Goal: Task Accomplishment & Management: Use online tool/utility

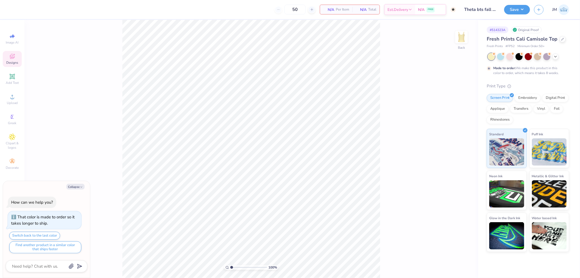
click at [13, 63] on span "Designs" at bounding box center [12, 62] width 12 height 4
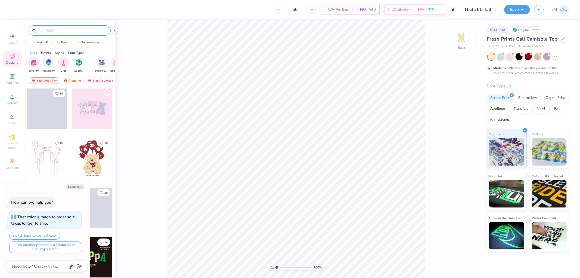
click at [53, 29] on input "text" at bounding box center [73, 30] width 70 height 5
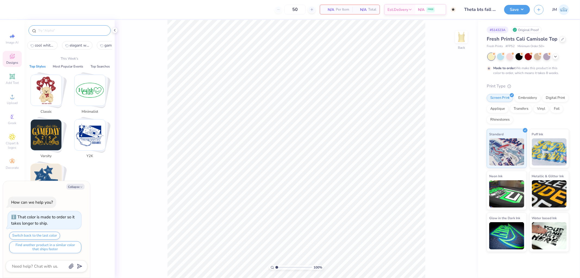
type textarea "x"
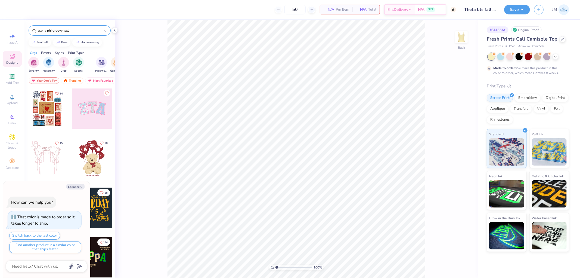
type input "alpha phi groovy text"
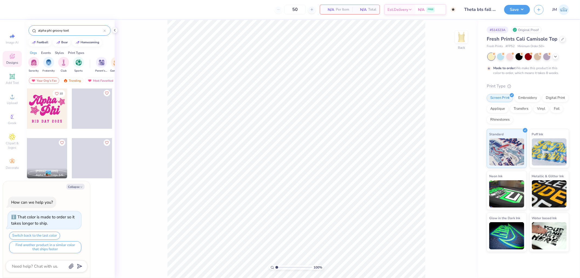
click at [53, 110] on div at bounding box center [47, 108] width 40 height 40
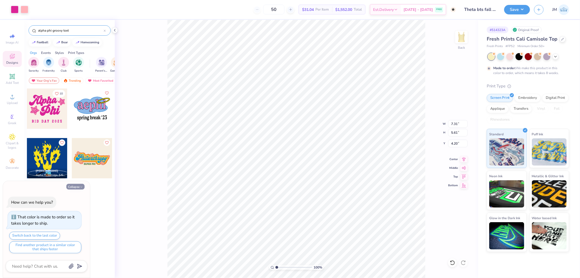
click at [77, 188] on button "Collapse" at bounding box center [75, 187] width 18 height 6
type textarea "x"
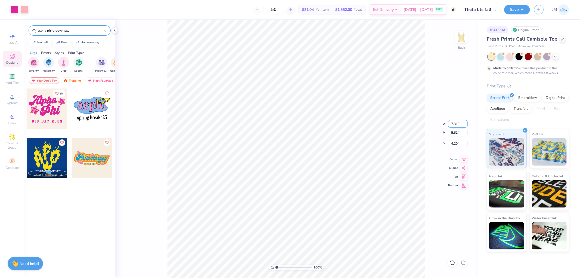
click at [459, 123] on input "7.31" at bounding box center [458, 124] width 20 height 8
type input "7.00"
type input "5.37"
click at [460, 147] on input "4.32" at bounding box center [458, 144] width 20 height 8
type input "2.00"
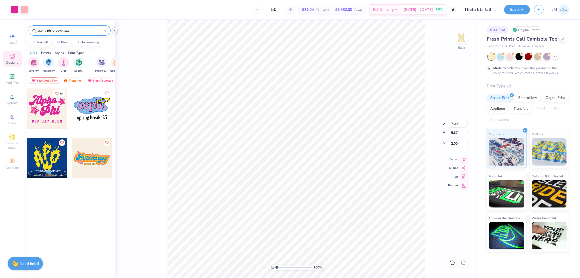
click at [116, 28] on icon at bounding box center [115, 30] width 4 height 4
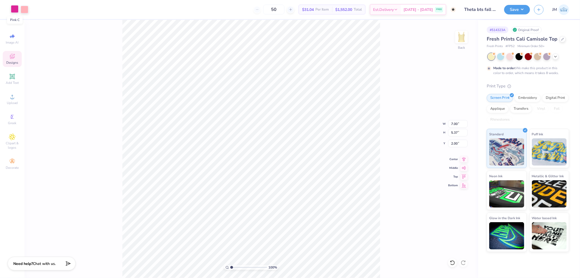
click at [13, 10] on div at bounding box center [15, 9] width 8 height 8
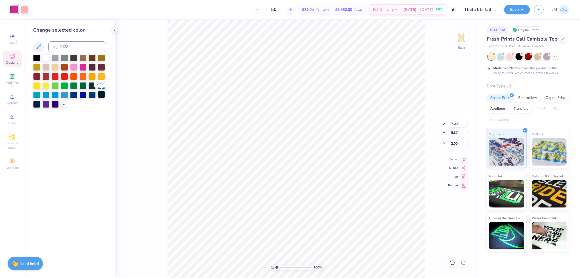
click at [100, 93] on div at bounding box center [101, 94] width 7 height 7
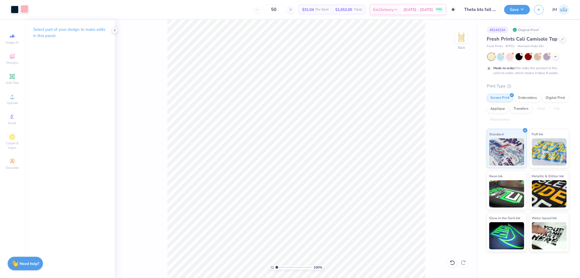
click at [26, 11] on div at bounding box center [25, 9] width 8 height 8
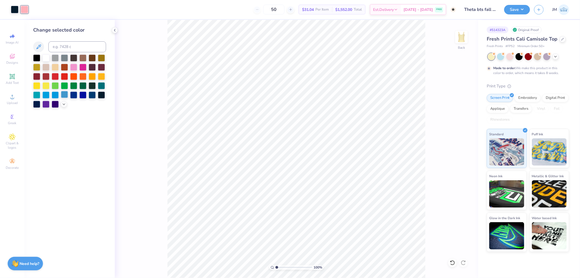
click at [63, 97] on div at bounding box center [64, 94] width 7 height 7
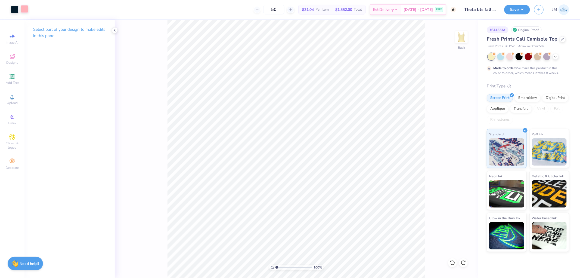
click at [26, 10] on div at bounding box center [25, 9] width 8 height 8
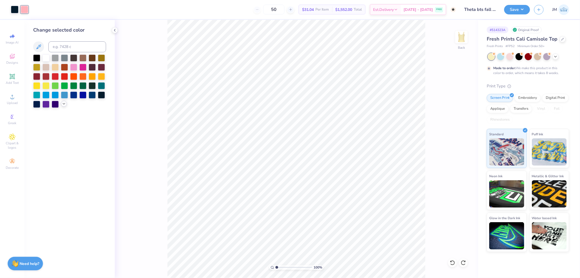
click at [64, 101] on div at bounding box center [64, 104] width 6 height 6
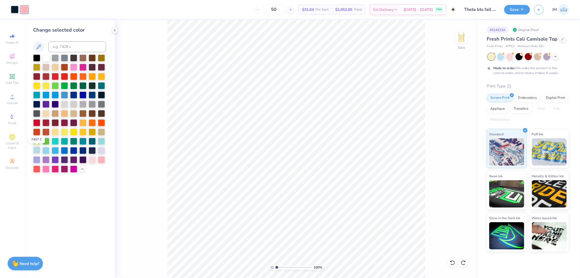
click at [34, 150] on div at bounding box center [36, 149] width 7 height 7
click at [161, 141] on div "100 % Back" at bounding box center [296, 149] width 363 height 258
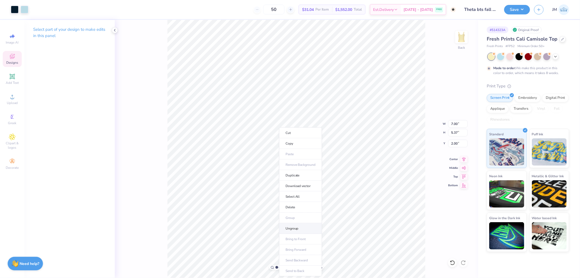
click at [296, 226] on li "Ungroup" at bounding box center [300, 228] width 43 height 11
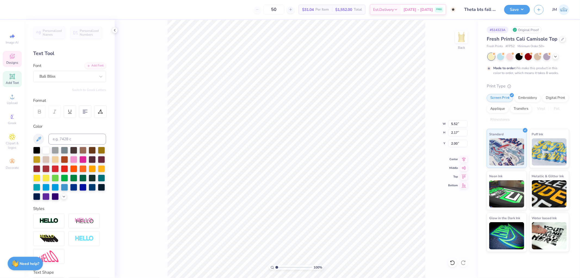
scroll to position [5, 1]
type textarea "Kappa"
type input "5.74"
type input "1.83"
type input "2.15"
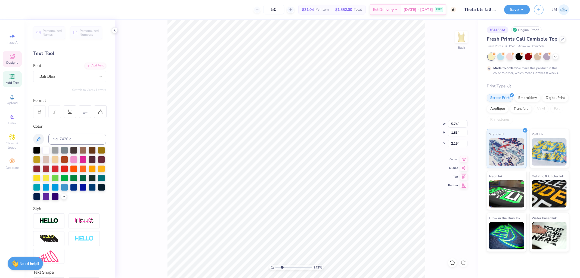
type input "2.43350746889644"
type input "2.30"
type input "2.43350746889644"
type input "3.92"
type input "2.27"
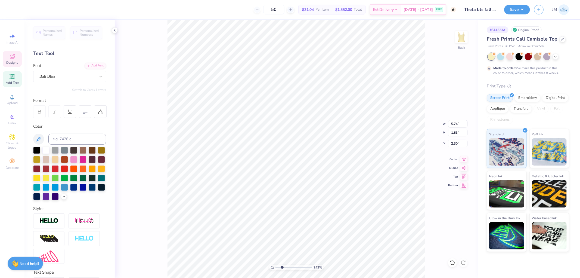
type input "3.80"
type input "2.43350746889644"
type textarea "Al"
type input "2.43350746889644"
type textarea "Alpha"
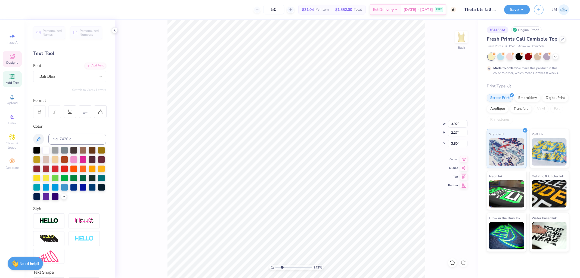
type input "2.43350746889644"
type input "6.60"
type input "2.59"
type input "3.66"
type input "1.5599703423131"
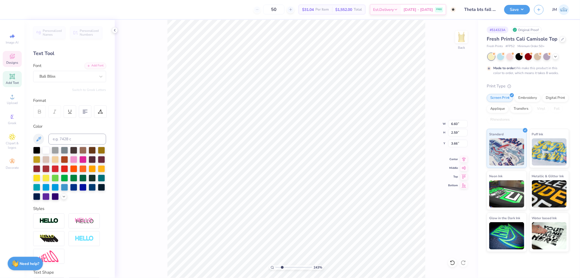
type input "3.91"
click at [261, 217] on li "Group" at bounding box center [256, 217] width 43 height 11
type input "1"
drag, startPoint x: 278, startPoint y: 266, endPoint x: 267, endPoint y: 267, distance: 11.5
click at [276, 267] on input "range" at bounding box center [294, 267] width 37 height 5
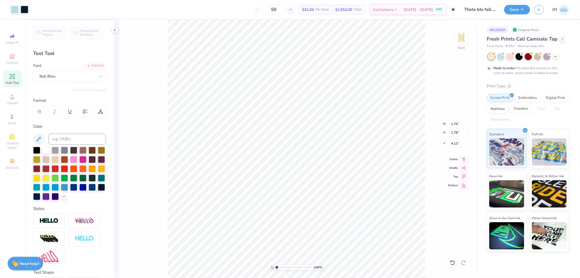
type input "1.39"
type input "1.42"
type input "2.65"
click at [347, 215] on li "Group" at bounding box center [354, 215] width 43 height 11
type input "1.74"
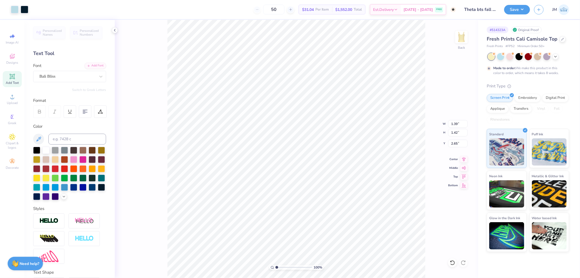
type input "1.78"
type input "4.13"
type input "6.60"
type input "2.59"
type input "4.08"
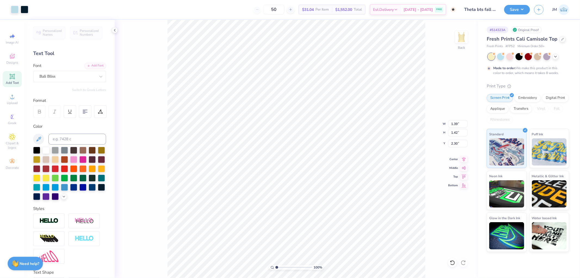
type input "2.30"
type input "9.94"
click at [463, 161] on icon at bounding box center [464, 158] width 8 height 7
click at [357, 169] on li "Duplicate" at bounding box center [354, 171] width 43 height 11
type input "7.28"
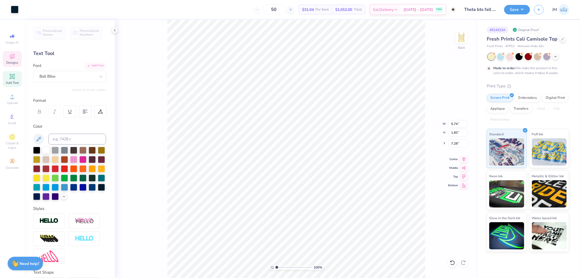
type input "5.74"
type input "1.83"
type input "2.30"
type input "6.60"
type input "2.59"
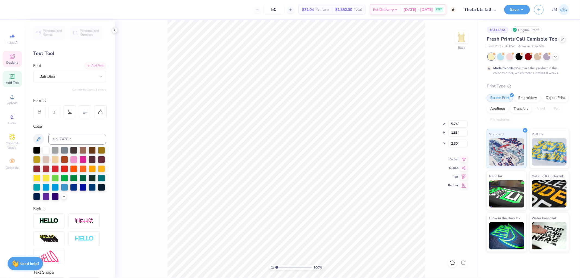
type input "4.08"
click at [456, 134] on input "2.59" at bounding box center [458, 133] width 20 height 8
type input "1.83"
type input "4.67"
type input "4.45"
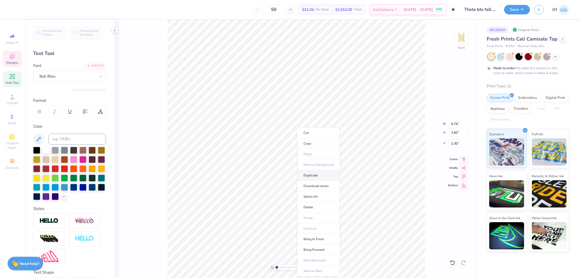
click at [322, 174] on li "Duplicate" at bounding box center [318, 175] width 43 height 11
type input "4.40"
type textarea "Alpha"
type input "5.52"
type input "2.17"
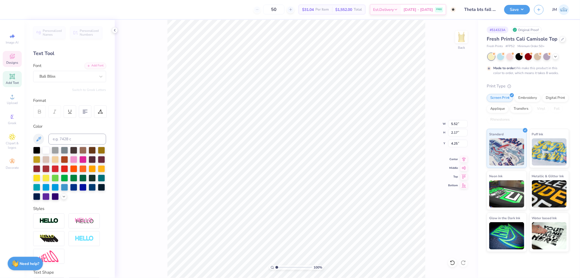
type input "4.06"
type input "5.74"
type input "1.83"
click at [316, 175] on li "Duplicate" at bounding box center [315, 175] width 43 height 11
type input "6.70"
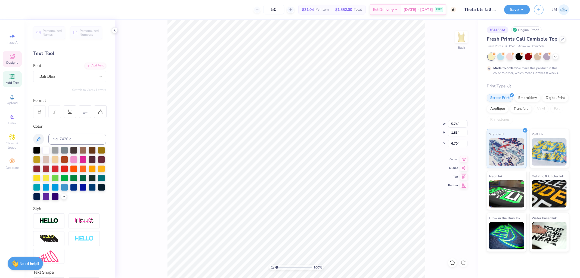
type textarea "Theta"
type input "4.84"
type input "1.74"
type input "6.80"
type input "1.39"
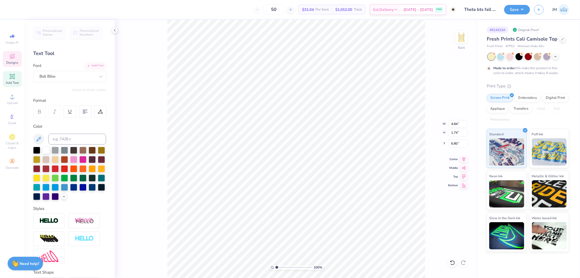
type input "1.42"
type input "6.54"
type input "2.43350746889644"
type input "6.13"
type input "3.27323292739071"
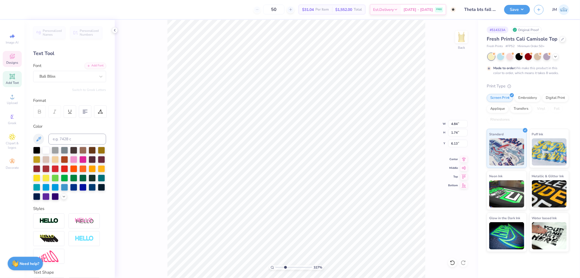
type input "6.18"
type input "1.34506796022906"
type input "1.39"
type input "1.42"
type input "6.54"
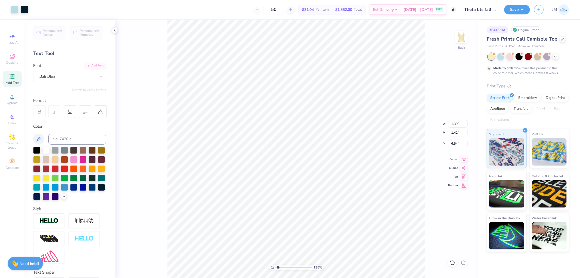
type input "1.34506796022906"
type input "6.29"
type input "1"
click at [350, 214] on li "Group" at bounding box center [349, 217] width 43 height 11
click at [458, 124] on input "7.27" at bounding box center [458, 124] width 20 height 8
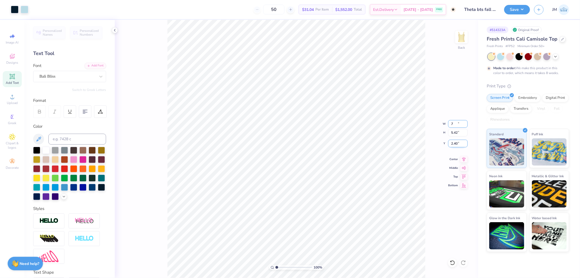
type input "7.00"
type input "5.42"
click at [466, 158] on icon at bounding box center [465, 158] width 4 height 5
click at [461, 143] on input "2.40" at bounding box center [458, 144] width 20 height 8
type input "2.00"
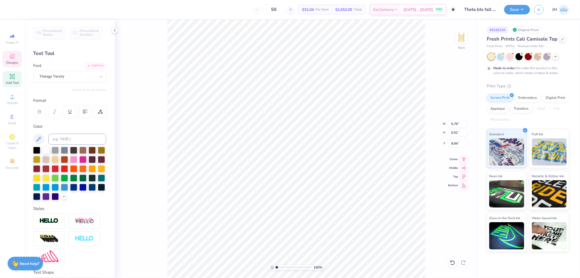
scroll to position [5, 2]
type textarea "AT GEORGIA TECH"
click at [455, 123] on input "7.43" at bounding box center [458, 124] width 20 height 8
type input "7.00"
type input "0.48"
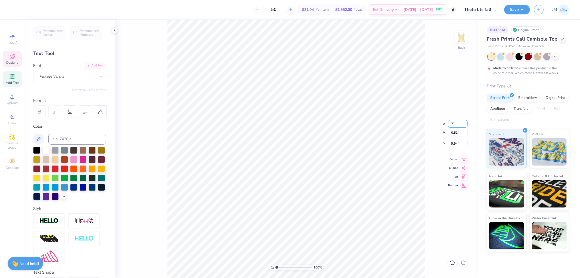
type input "9.96"
click at [465, 158] on icon at bounding box center [464, 158] width 8 height 7
click at [453, 124] on input "7.00" at bounding box center [458, 124] width 20 height 8
type input "6.50"
type input "0.44"
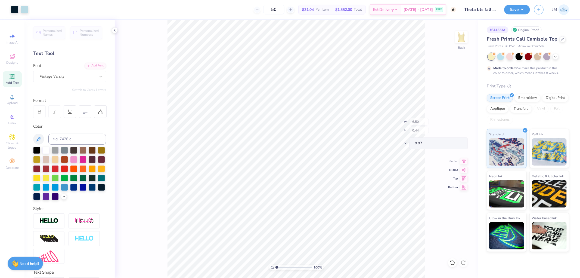
type input "7.70"
click at [314, 175] on li "Duplicate" at bounding box center [327, 175] width 43 height 11
type input "8.70"
click at [464, 158] on icon at bounding box center [464, 158] width 8 height 7
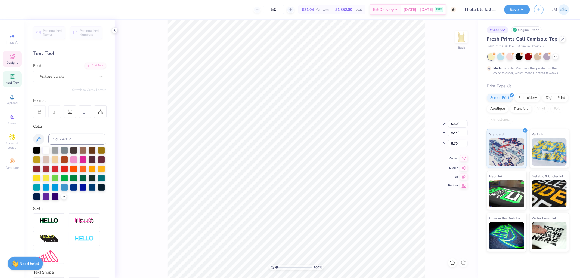
type textarea "EST. 2016"
type input "3.47"
type input "8.32"
click at [18, 79] on div "Add Text" at bounding box center [12, 79] width 19 height 16
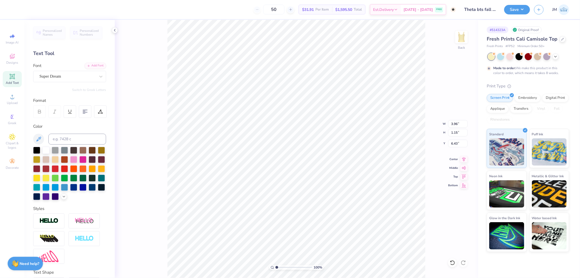
type textarea "®"
type input "1.14"
click at [79, 74] on div "Super Dream" at bounding box center [67, 76] width 57 height 8
click at [72, 118] on div at bounding box center [69, 119] width 59 height 6
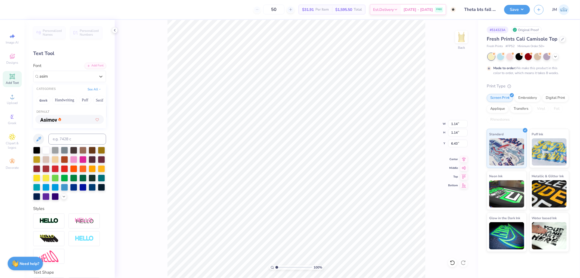
type input "asim"
type input "1.13"
type input "1.20"
type input "6.40"
click at [37, 8] on div at bounding box center [34, 9] width 8 height 8
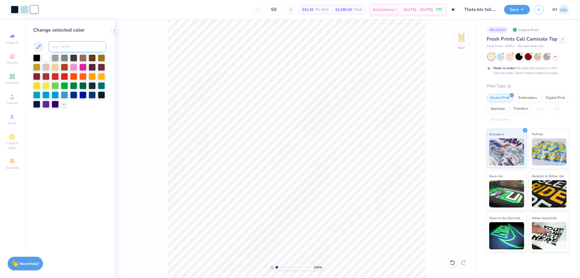
click at [72, 50] on input at bounding box center [77, 46] width 58 height 11
type input "296"
click at [136, 86] on div "100 % Back" at bounding box center [296, 149] width 363 height 258
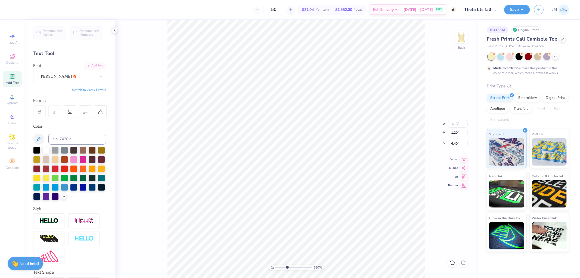
type input "3.79619947927586"
type input "8.29"
type input "3.79619947927586"
type input "0.18"
type input "0.19"
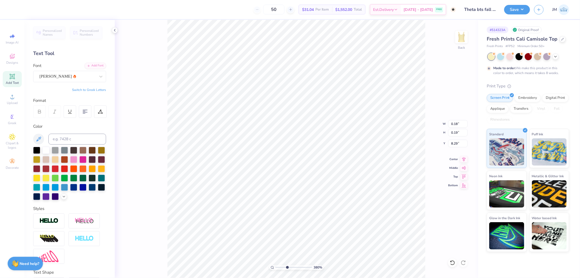
type input "3.79619947927586"
type input "7.70"
type input "1"
type textarea "EST. 1870"
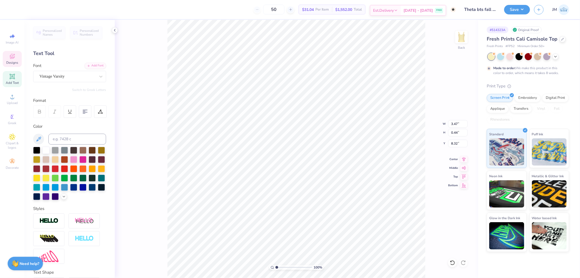
scroll to position [5, 1]
click at [463, 157] on icon at bounding box center [464, 158] width 8 height 7
click at [526, 8] on button "Save" at bounding box center [517, 9] width 26 height 10
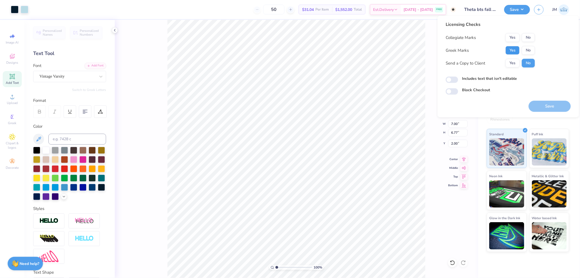
click at [515, 51] on button "Yes" at bounding box center [513, 50] width 14 height 9
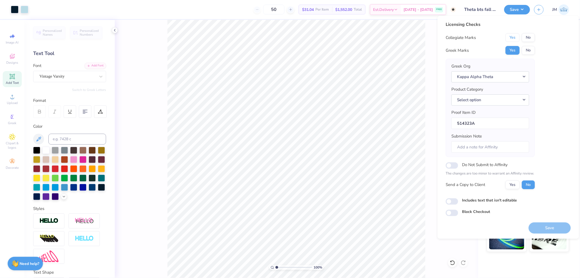
click at [515, 34] on button "Yes" at bounding box center [513, 37] width 14 height 9
click at [523, 102] on button "Select option" at bounding box center [491, 99] width 78 height 11
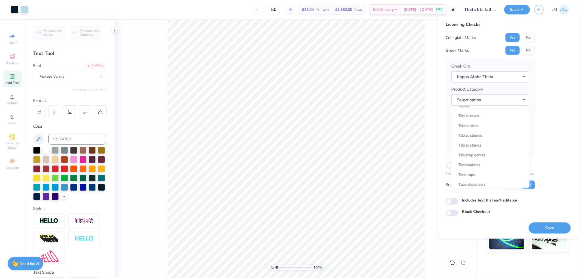
scroll to position [8752, 0]
click at [488, 161] on link "Tank tops" at bounding box center [490, 165] width 73 height 9
click at [546, 227] on button "Save" at bounding box center [550, 227] width 42 height 11
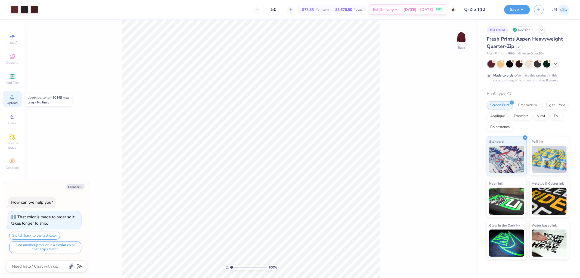
click at [16, 97] on div "Upload" at bounding box center [12, 99] width 19 height 16
click at [14, 101] on div "Upload" at bounding box center [12, 99] width 19 height 16
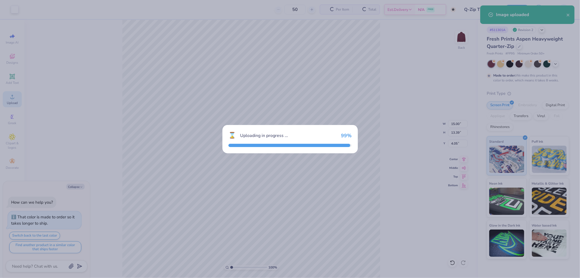
type textarea "x"
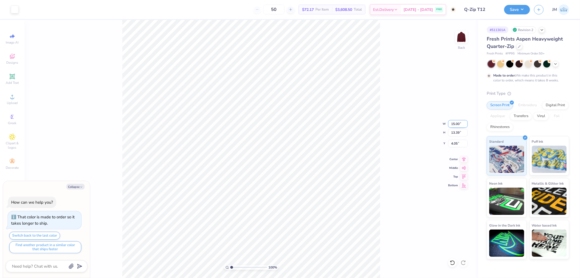
click at [453, 123] on input "15.00" at bounding box center [458, 124] width 20 height 8
type input "2.62"
type textarea "x"
type input "2.34"
click at [460, 142] on input "9.58" at bounding box center [458, 144] width 20 height 8
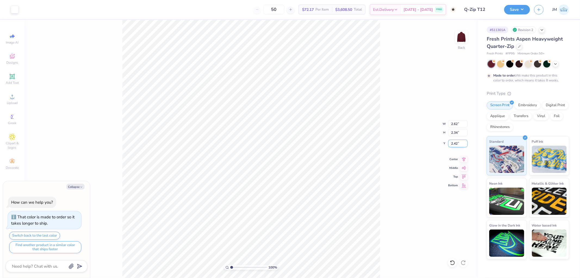
type input "2.42"
click at [458, 144] on input "2.42" at bounding box center [458, 144] width 20 height 8
click at [519, 10] on button "Save" at bounding box center [517, 9] width 26 height 10
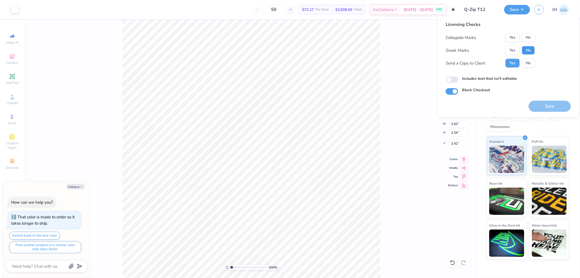
click at [524, 48] on button "No" at bounding box center [528, 50] width 13 height 9
click at [527, 37] on button "No" at bounding box center [528, 37] width 13 height 9
click at [540, 102] on button "Save" at bounding box center [550, 106] width 42 height 11
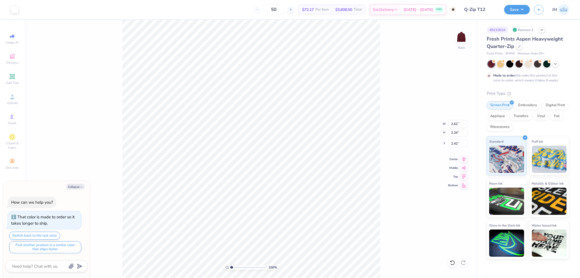
type textarea "x"
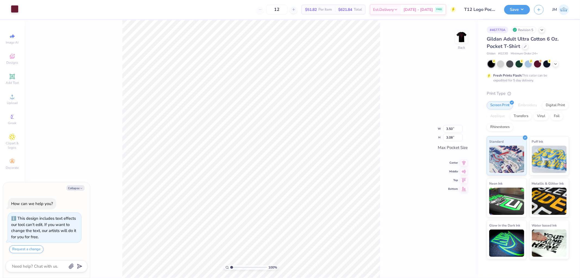
click at [17, 11] on div at bounding box center [15, 9] width 8 height 8
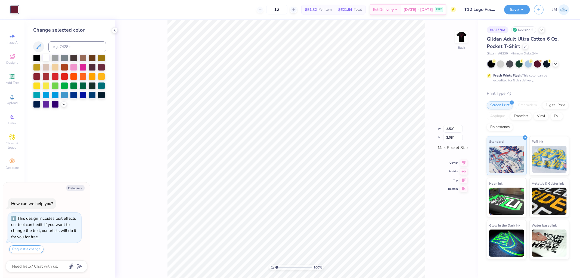
click at [45, 57] on div at bounding box center [45, 57] width 7 height 7
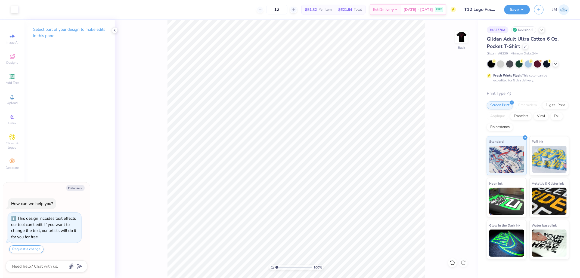
type textarea "x"
type input "6.86811377520688"
type textarea "x"
type input "6.86811377520688"
type textarea "x"
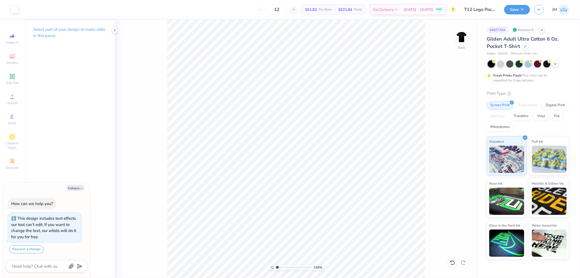
type input "1"
click at [460, 37] on img at bounding box center [462, 37] width 22 height 22
click at [12, 11] on div at bounding box center [15, 9] width 8 height 8
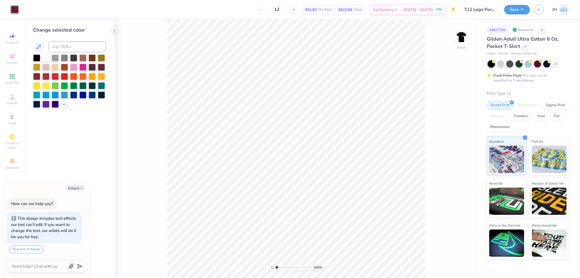
click at [46, 58] on div at bounding box center [45, 57] width 7 height 7
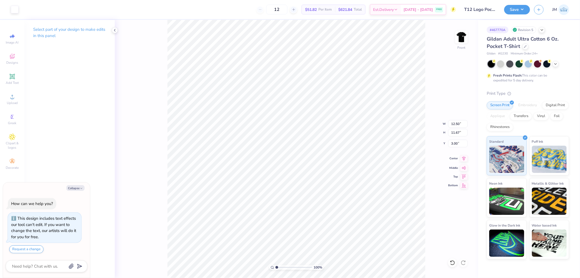
click at [464, 159] on icon at bounding box center [464, 158] width 8 height 7
click at [116, 28] on icon at bounding box center [115, 30] width 4 height 4
click at [307, 153] on li "Download vector" at bounding box center [311, 155] width 43 height 11
click at [527, 7] on button "Save" at bounding box center [517, 9] width 26 height 10
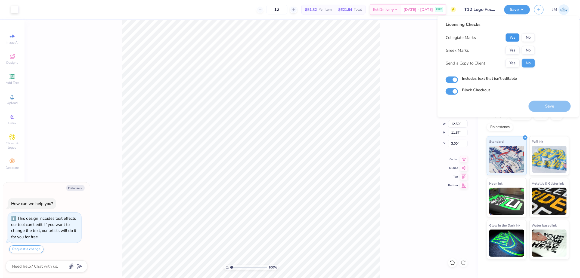
click at [510, 36] on button "Yes" at bounding box center [513, 37] width 14 height 9
click at [526, 49] on button "No" at bounding box center [528, 50] width 13 height 9
click at [545, 102] on button "Save" at bounding box center [550, 106] width 42 height 11
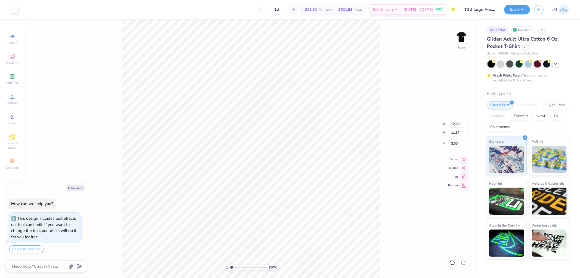
type textarea "x"
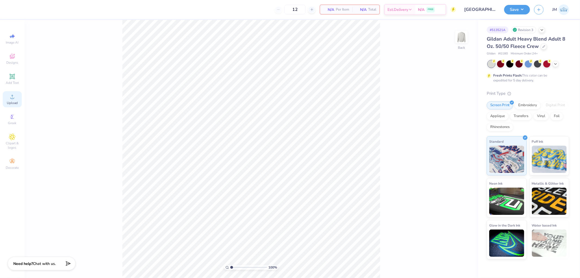
click at [8, 100] on div "Upload" at bounding box center [12, 99] width 19 height 16
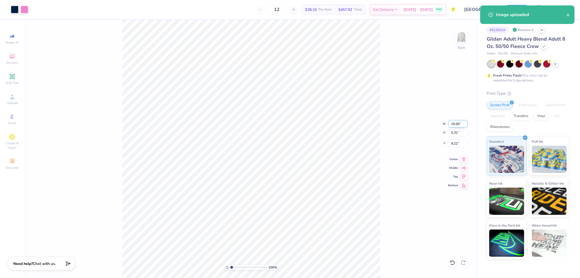
click at [455, 124] on input "15.00" at bounding box center [458, 124] width 20 height 8
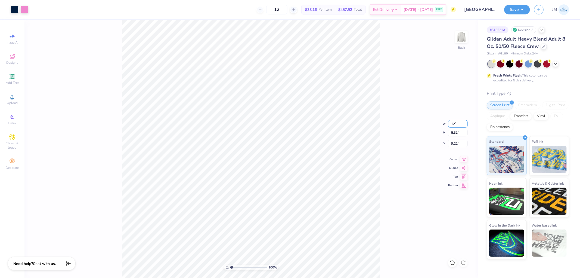
type input "12.00"
type input "4.25"
click at [460, 146] on input "9.75" at bounding box center [458, 144] width 20 height 8
type input "3.00"
click at [520, 11] on button "Save" at bounding box center [517, 9] width 26 height 10
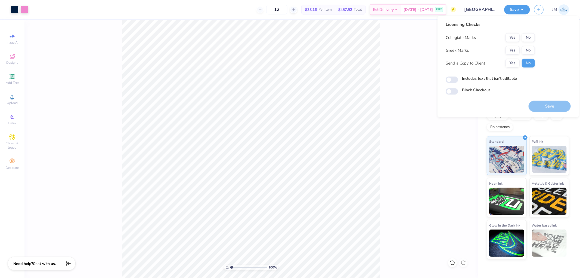
click at [525, 43] on div "Collegiate Marks Yes No Greek Marks Yes No Send a Copy to Client Yes No" at bounding box center [490, 50] width 89 height 34
click at [527, 47] on button "No" at bounding box center [528, 50] width 13 height 9
click at [528, 40] on button "No" at bounding box center [528, 37] width 13 height 9
click at [543, 106] on button "Save" at bounding box center [550, 106] width 42 height 11
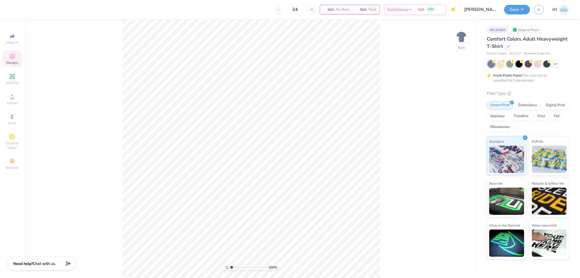
click at [12, 57] on icon at bounding box center [12, 56] width 7 height 7
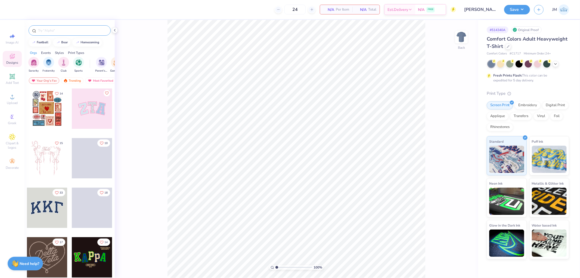
click at [63, 30] on input "text" at bounding box center [73, 30] width 70 height 5
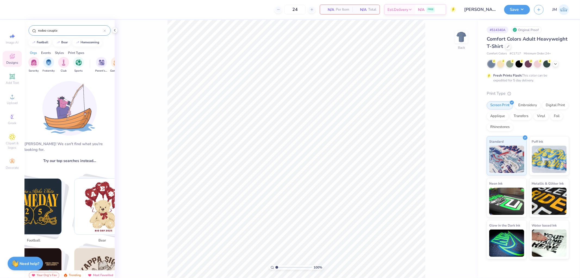
click at [90, 33] on input "rodeo couple" at bounding box center [71, 30] width 66 height 5
type input "date party shirt"
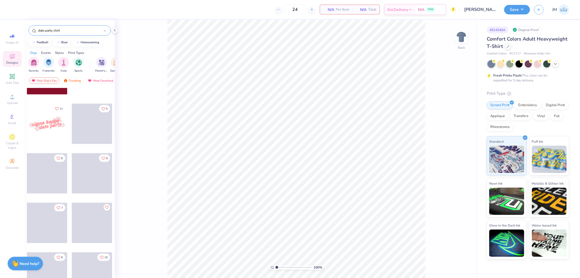
scroll to position [2660, 0]
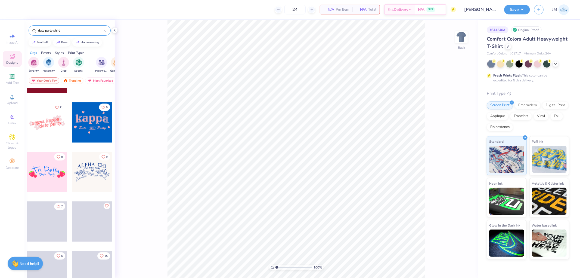
click at [164, 147] on div "100 % Back" at bounding box center [296, 149] width 363 height 258
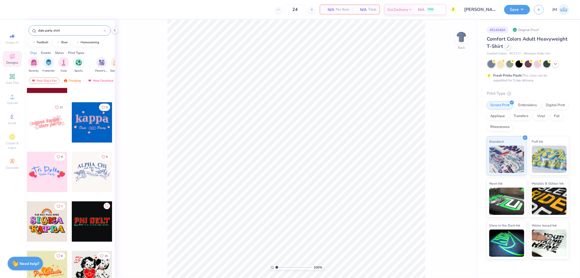
click at [114, 26] on div "date party shirt" at bounding box center [69, 29] width 90 height 19
click at [115, 33] on div at bounding box center [115, 30] width 6 height 6
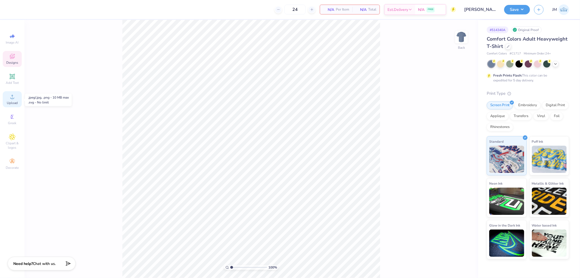
click at [16, 102] on span "Upload" at bounding box center [12, 103] width 11 height 4
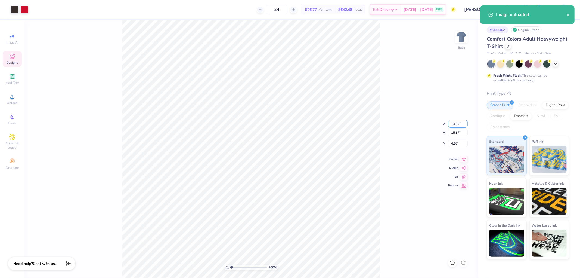
click at [456, 125] on input "14.17" at bounding box center [458, 124] width 20 height 8
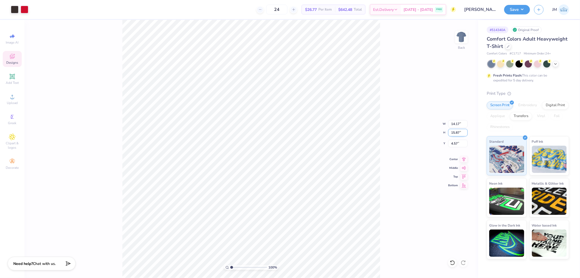
click at [459, 131] on input "15.87" at bounding box center [458, 133] width 20 height 8
type input "13"
type input "11.61"
type input "13.00"
click at [458, 144] on input "6.00" at bounding box center [458, 144] width 20 height 8
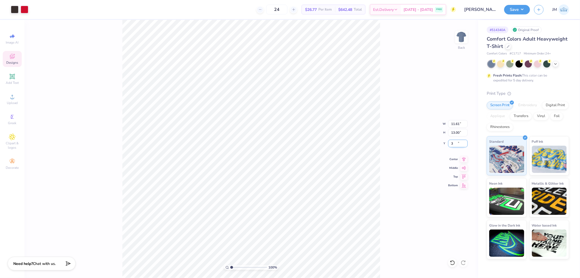
type input "3.00"
click at [525, 10] on button "Save" at bounding box center [517, 9] width 26 height 10
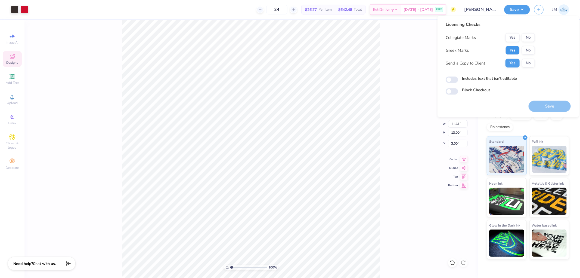
click at [512, 52] on button "Yes" at bounding box center [513, 50] width 14 height 9
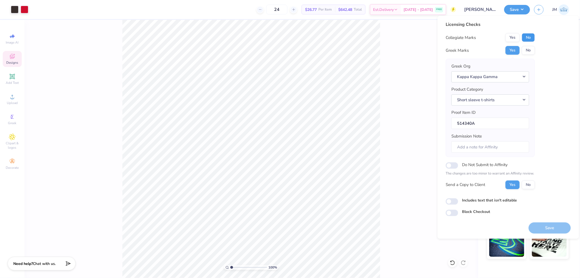
drag, startPoint x: 527, startPoint y: 36, endPoint x: 524, endPoint y: 66, distance: 30.0
click at [527, 36] on button "No" at bounding box center [528, 37] width 13 height 9
click at [542, 224] on button "Save" at bounding box center [550, 227] width 42 height 11
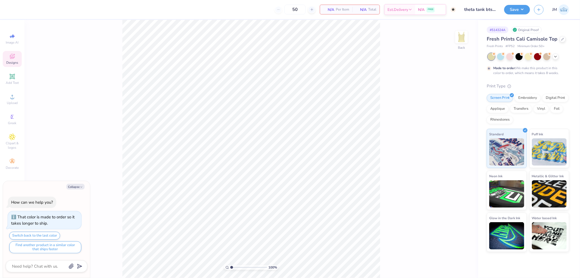
click at [11, 58] on icon at bounding box center [12, 57] width 4 height 4
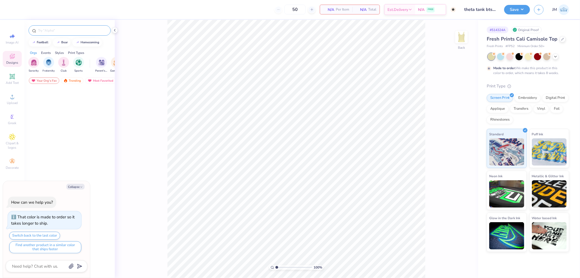
click at [65, 30] on input "text" at bounding box center [73, 30] width 70 height 5
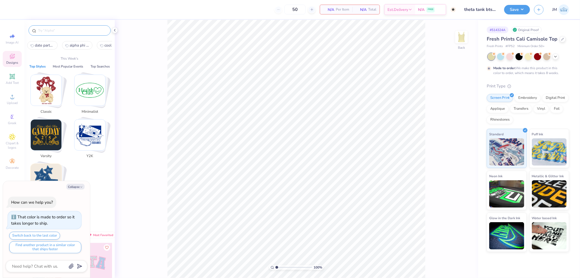
type textarea "x"
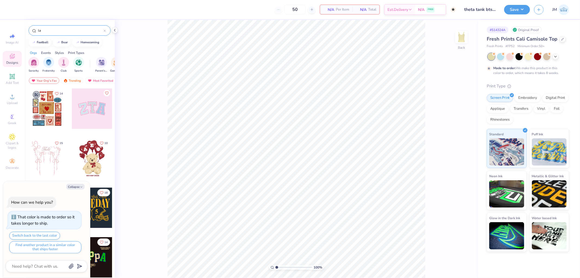
type input "l"
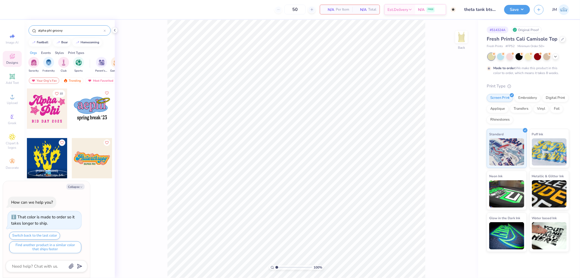
type input "alpha phi groovy"
click at [45, 109] on div at bounding box center [47, 108] width 40 height 40
type textarea "x"
type input "6.79"
click at [116, 29] on icon at bounding box center [115, 30] width 4 height 4
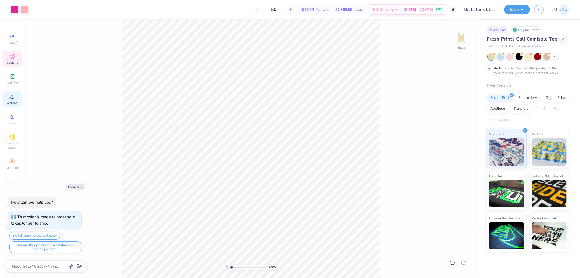
click at [7, 102] on span "Upload" at bounding box center [12, 103] width 11 height 4
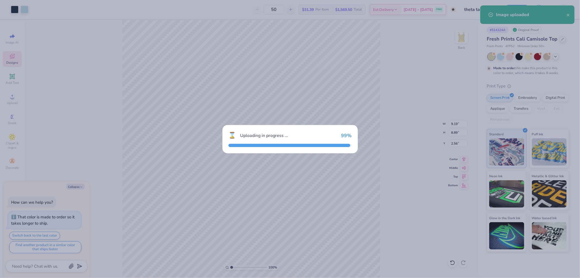
type textarea "x"
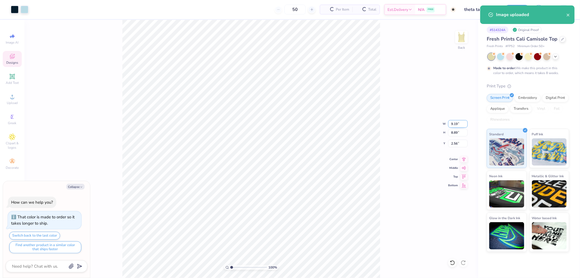
click at [453, 122] on input "9.19" at bounding box center [458, 124] width 20 height 8
type input "7"
type textarea "x"
type input "7.00"
type input "6.77"
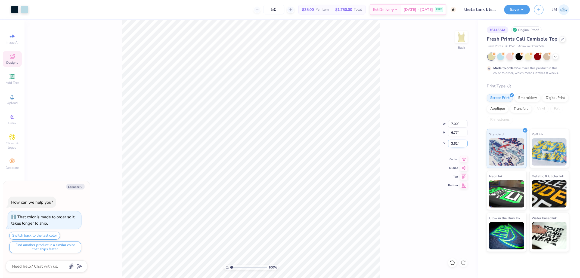
click at [457, 142] on input "3.62" at bounding box center [458, 144] width 20 height 8
type input "2"
type textarea "x"
type input "2.00"
click at [293, 237] on li "Bring to Front" at bounding box center [293, 239] width 43 height 11
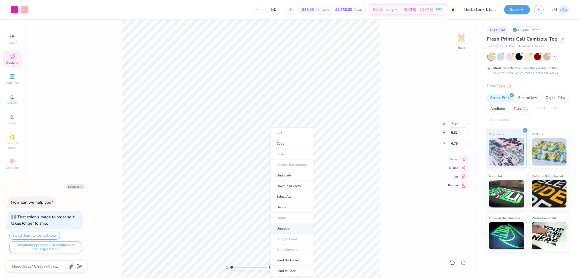
click at [294, 229] on li "Ungroup" at bounding box center [291, 228] width 43 height 11
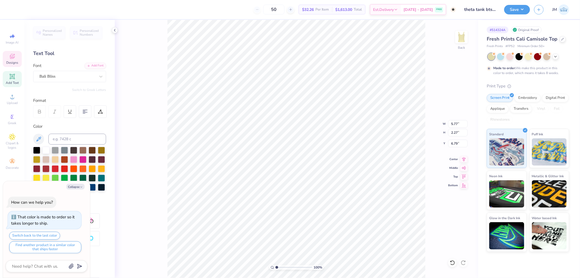
scroll to position [5, 1]
type textarea "x"
type textarea "K"
type textarea "x"
type textarea "Ka"
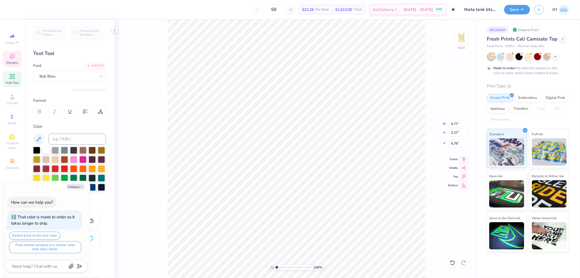
type textarea "x"
type textarea "Kap"
type textarea "x"
type textarea "Kapp"
type textarea "x"
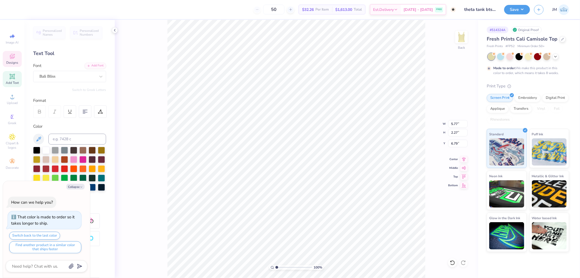
type textarea "Kappa"
type textarea "x"
type input "6.00"
type input "1.91"
type input "6.96"
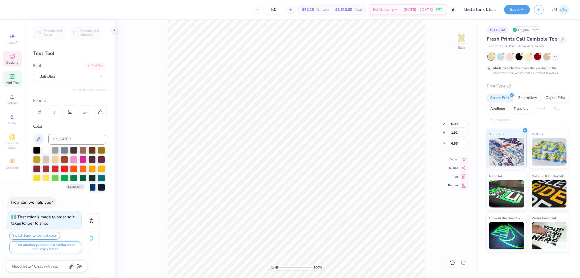
type textarea "x"
type input "1.5599703423131"
type textarea "x"
type input "1.5599703423131"
type textarea "x"
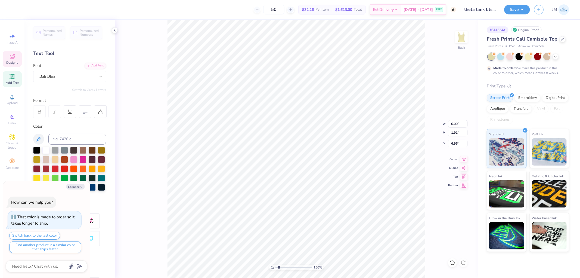
type input "2.43350746889644"
type input "1.91"
type input "5.1061462902122"
type textarea "x"
type input "5.1061462902122"
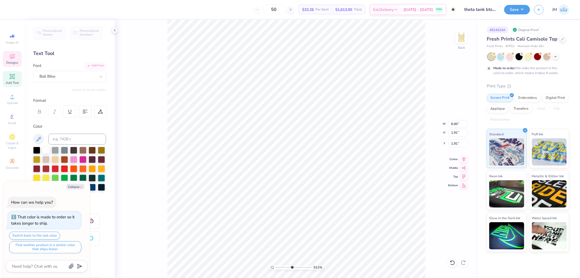
type textarea "x"
type input "3.27323292739071"
type input "2.00"
type textarea "x"
type input "3.27323292739071"
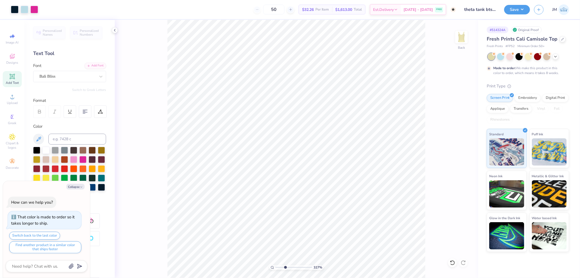
type textarea "x"
type input "3.27323292739071"
type textarea "x"
type input "3.27323292739071"
type textarea "x"
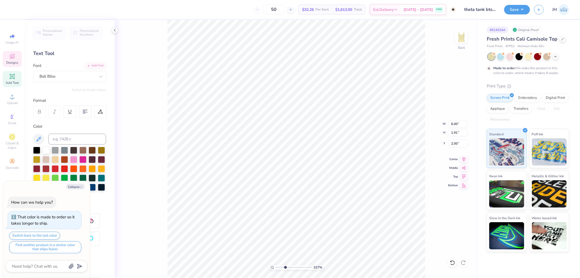
type input "5.1061462902122"
type input "5.58"
type input "1.78"
type input "2.01"
type input "9.23807978623861"
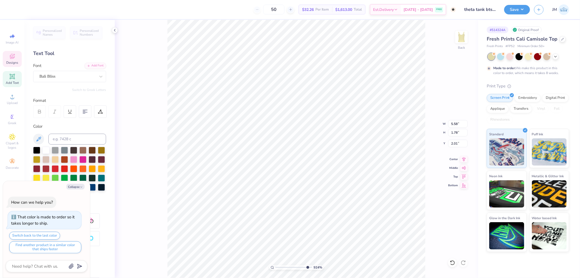
type textarea "x"
type input "9.23807978623861"
type textarea "x"
type input "9.23807978623861"
type input "2.00"
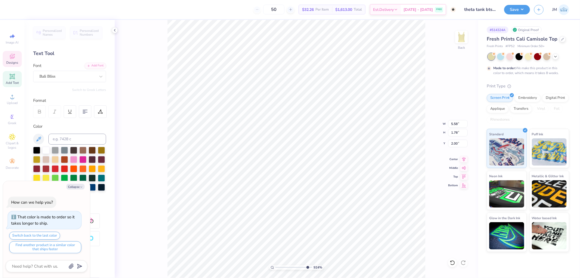
type textarea "x"
type input "9.23807978623861"
type textarea "x"
type input "9.23807978623861"
type input "5.55"
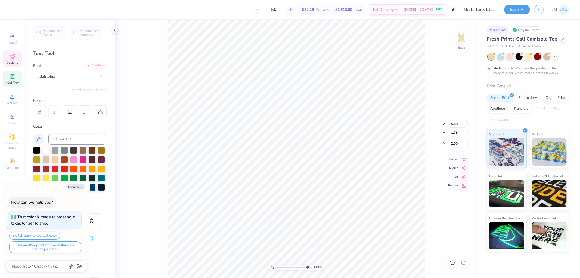
type input "1.77"
type textarea "x"
type input "9.23807978623861"
type textarea "x"
type input "9.23807978623861"
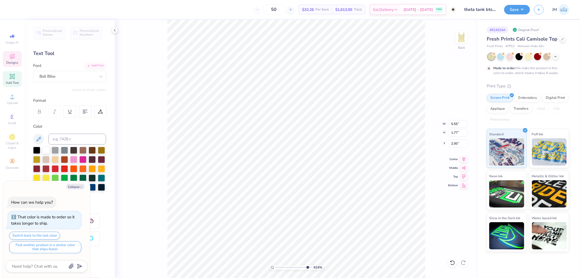
type textarea "x"
type input "2.43350746889644"
type textarea "x"
type input "2.43350746889644"
type textarea "x"
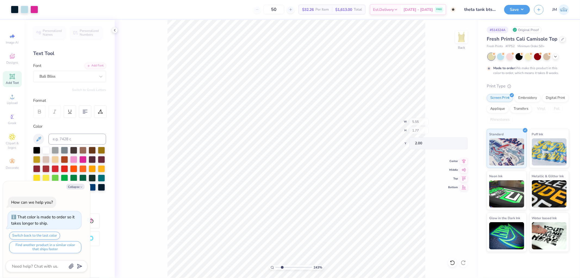
type input "2.43350746889644"
type textarea "x"
type input "6.86811377520688"
type textarea "x"
type input "6.86811377520688"
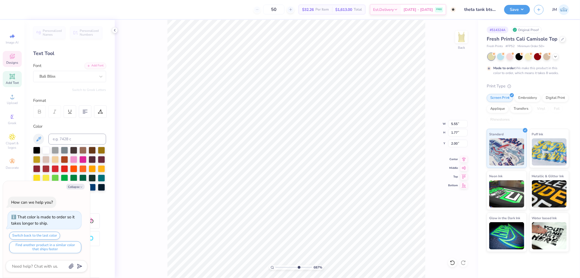
type textarea "x"
type input "6.86811377520688"
type textarea "x"
type input "6.86811377520688"
type input "5.53"
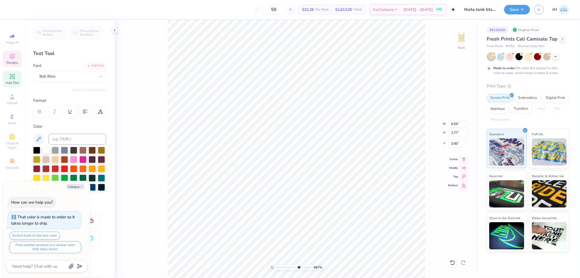
type input "1.76"
type input "10"
type textarea "x"
type input "1.45600381089666"
type textarea "x"
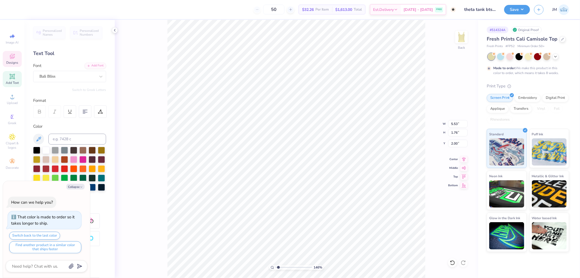
type input "1"
type textarea "x"
type input "1.34506796022906"
type textarea "x"
type input "1.34506796022906"
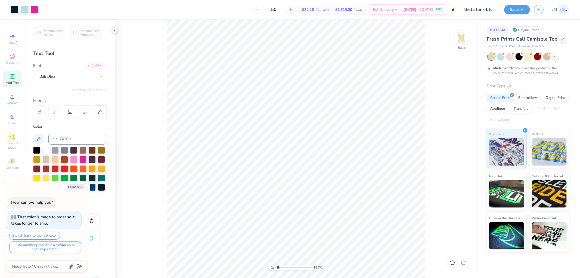
type textarea "x"
type input "1"
click at [326, 171] on li "Duplicate" at bounding box center [326, 171] width 43 height 11
type textarea "x"
type input "3.00"
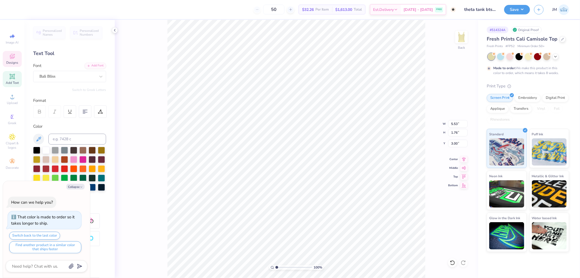
type textarea "x"
type input "2.0982661263529"
type textarea "x"
type input "2.0982661263529"
type textarea "x"
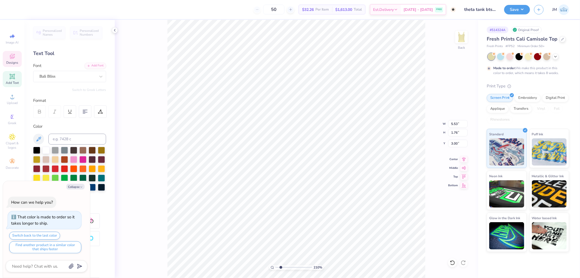
type input "2.0982661263529"
type textarea "x"
type input "2.0982661263529"
type textarea "x"
type input "2.0982661263529"
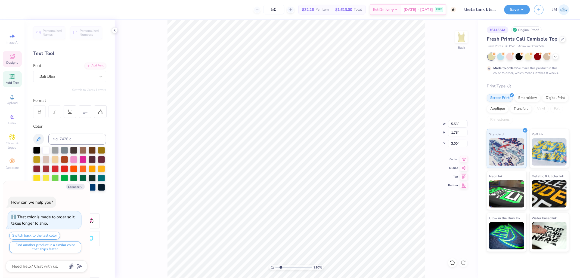
type textarea "Al"
type textarea "x"
type input "2.0982661263529"
type textarea "x"
type input "2.0982661263529"
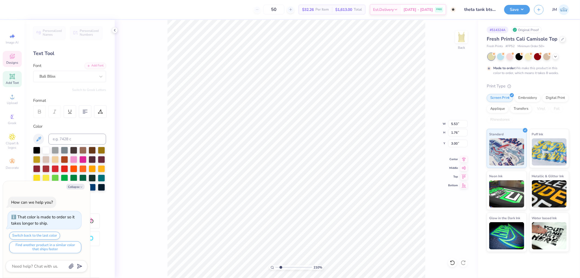
type textarea "Alpha"
type textarea "x"
type input "2.0982661263529"
type textarea "x"
type input "2.0982661263529"
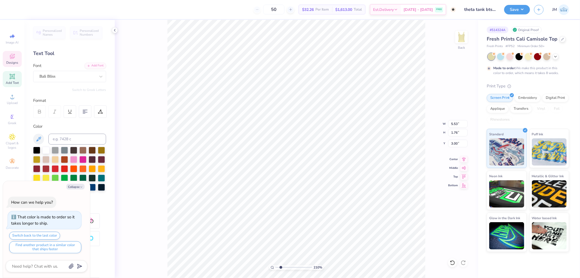
type input "5.32"
type input "2.09"
type input "2.85"
type textarea "x"
type input "2.82231053859122"
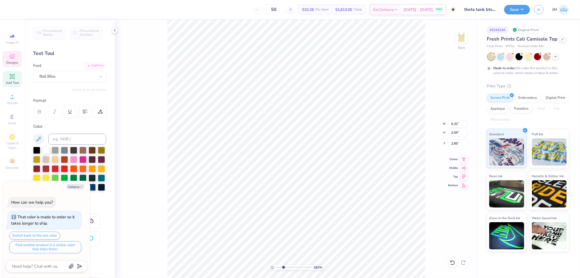
type textarea "x"
type input "2.82231053859122"
type textarea "x"
type input "7.9654370464736"
type input "3.70"
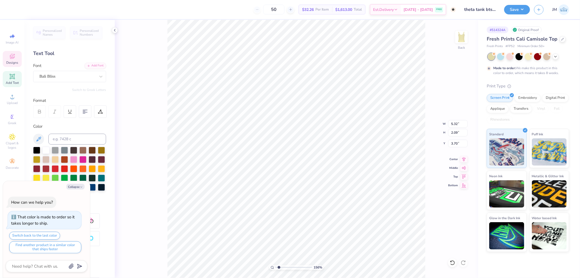
type input "1.15977068918513"
type textarea "x"
type input "1.15977068918513"
type textarea "x"
type input "1"
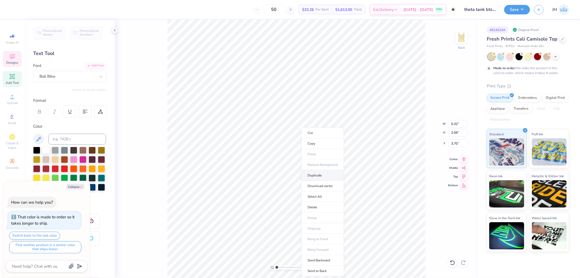
click at [323, 174] on li "Duplicate" at bounding box center [322, 175] width 43 height 11
type textarea "x"
type input "4.70"
type textarea "x"
type textarea "T"
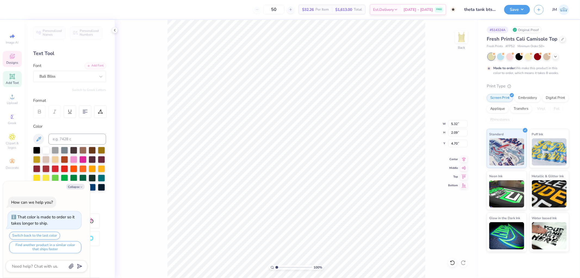
type textarea "x"
type textarea "Th"
type textarea "x"
type textarea "The"
type textarea "x"
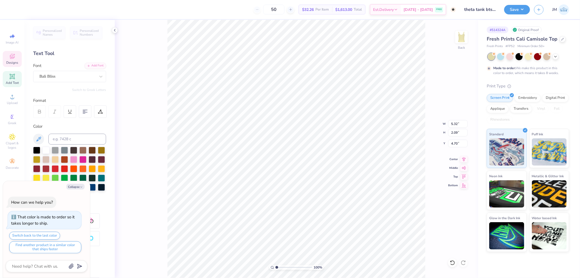
type textarea "Theta"
type textarea "x"
type input "2.8223106343392"
type input "4.66"
type input "1.68"
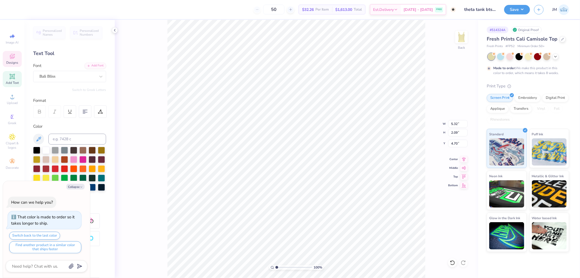
type input "4.94"
type textarea "x"
type input "2.8223106343392"
type textarea "x"
type input "9.23808009964404"
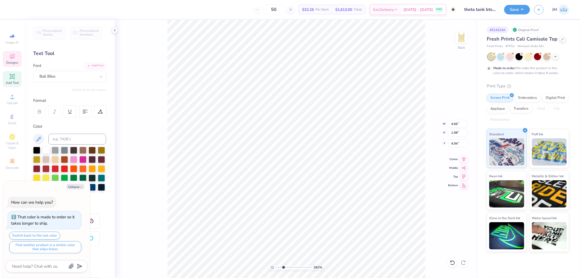
type input "5.79"
type textarea "x"
type input "1.55997044815829"
type input "5.74"
type input "1"
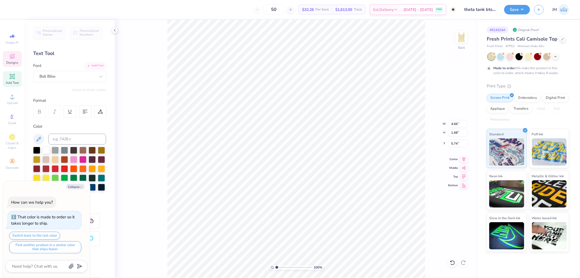
type textarea "x"
type input "6.16"
type input "3.72"
type input "3.70"
click at [338, 266] on li "Send to Back" at bounding box center [330, 269] width 43 height 11
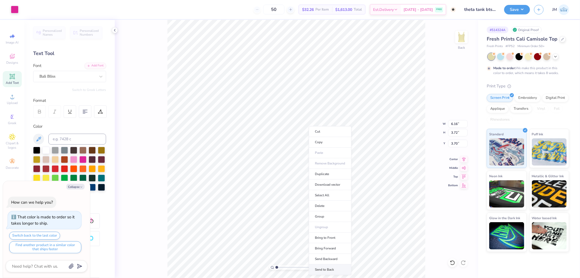
type textarea "x"
type input "7.00"
type input "5.42"
type input "2.00"
click at [354, 220] on li "Ungroup" at bounding box center [354, 222] width 43 height 11
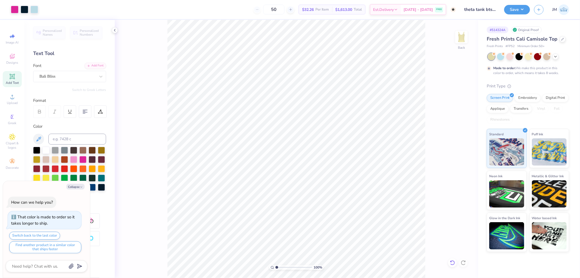
click at [455, 263] on icon at bounding box center [452, 262] width 5 height 5
type textarea "x"
type input "0.89"
type input "1.05"
type input "6.16"
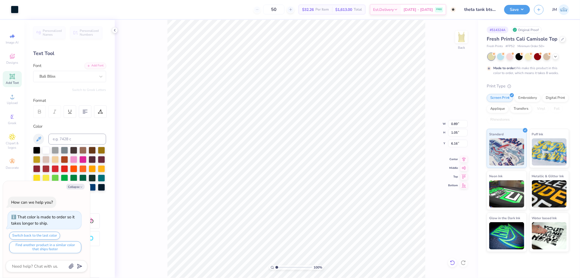
type textarea "x"
type input "1.14"
type input "1.42"
type input "4.37"
click at [161, 43] on div "100 % Back W 7.00 7.00 " H 5.42 5.42 " Y 2.00 2.00 " Center Middle Top Bottom" at bounding box center [296, 149] width 363 height 258
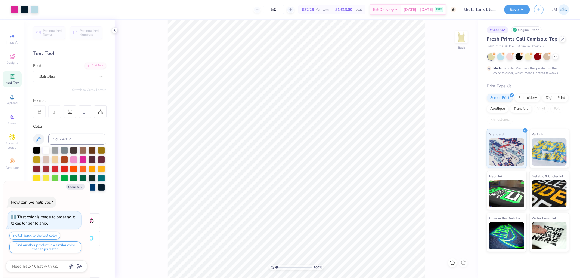
type textarea "x"
click at [79, 138] on input at bounding box center [77, 139] width 58 height 11
type input "296"
click at [80, 186] on icon "button" at bounding box center [81, 186] width 3 height 3
type textarea "x"
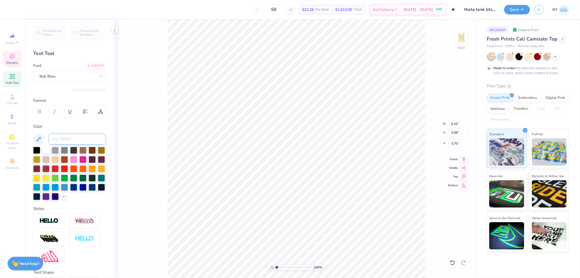
click at [66, 135] on input at bounding box center [77, 139] width 58 height 11
type input "296"
click at [68, 139] on input at bounding box center [77, 139] width 58 height 11
type input "296"
click at [458, 137] on div "181 % Back W 6.04 6.04 " H 0.53 0.53 " Y 11.87 11.87 " Center Middle Top Bottom" at bounding box center [296, 149] width 363 height 258
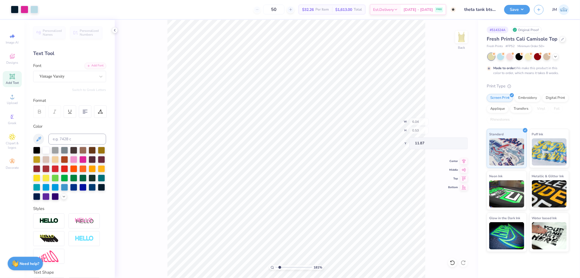
click at [459, 131] on div "181 % Back W 6.04 H 0.53 Y 11.87 Center Middle Top Bottom" at bounding box center [296, 149] width 363 height 258
type input "1.80920781763476"
click at [457, 132] on input "0.53" at bounding box center [458, 133] width 20 height 8
type input ".44"
type input "1.80920781763476"
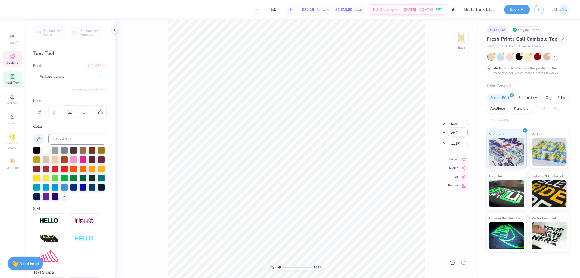
type input "5.02"
type input "0.44"
type input "11.92"
type input "1.80920781763476"
type textarea "A"
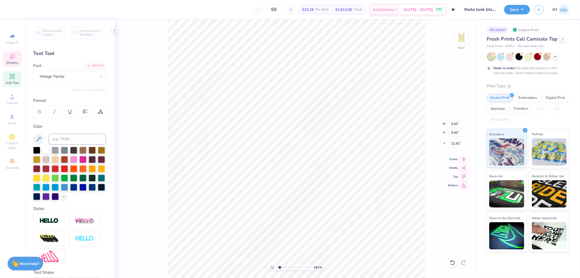
type input "1.80920781763476"
type textarea "AT"
type input "1.80920781763476"
type textarea "AT G"
type input "1.80920781763476"
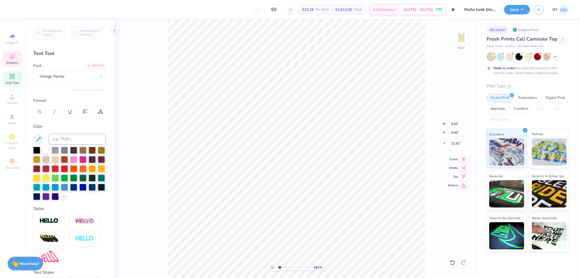
type textarea "AT GE"
type input "1.80920781763476"
type textarea "AT GEOR"
type input "1.80920781763476"
type textarea "AT GEORG"
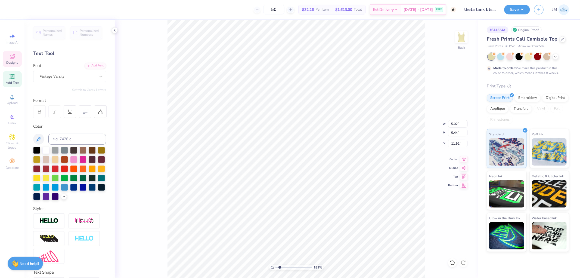
type input "1.80920781763476"
type textarea "AT GEORGI"
type input "1.80920781763476"
type textarea "AT GEORGIA"
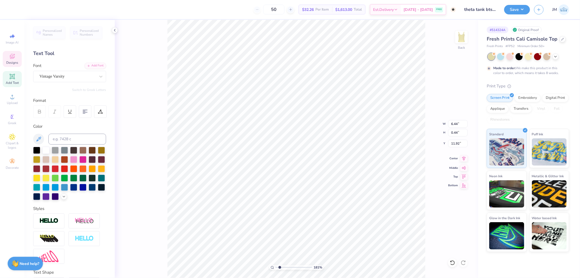
click at [461, 158] on icon at bounding box center [464, 158] width 8 height 7
click at [465, 157] on icon at bounding box center [464, 158] width 8 height 7
click at [358, 177] on li "Duplicate" at bounding box center [353, 175] width 43 height 11
click at [464, 159] on icon at bounding box center [464, 158] width 8 height 7
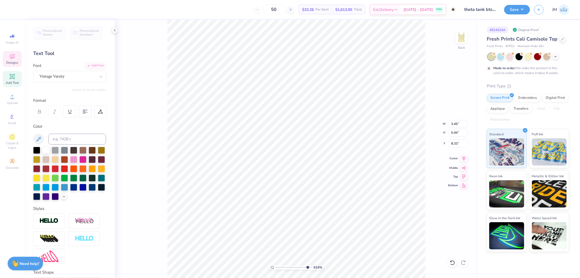
click at [465, 159] on icon at bounding box center [464, 158] width 8 height 7
click at [355, 271] on li "Send to Back" at bounding box center [356, 271] width 43 height 11
click at [16, 8] on div at bounding box center [15, 9] width 8 height 8
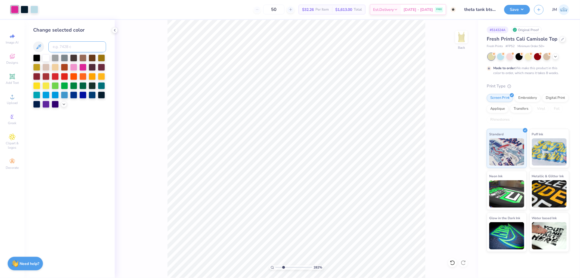
click at [66, 50] on input at bounding box center [77, 46] width 58 height 11
click at [523, 13] on button "Save" at bounding box center [517, 9] width 26 height 10
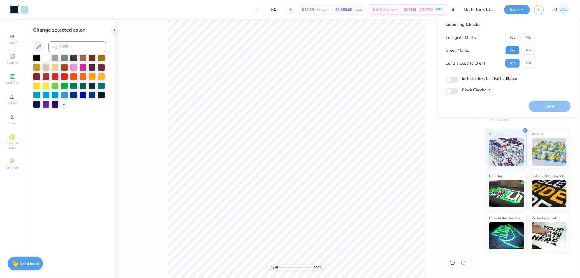
click at [515, 49] on button "Yes" at bounding box center [513, 50] width 14 height 9
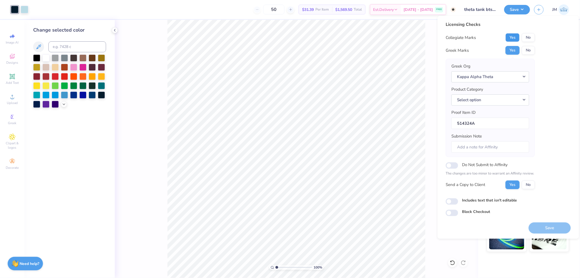
click at [515, 40] on button "Yes" at bounding box center [513, 37] width 14 height 9
click at [550, 229] on button "Save" at bounding box center [550, 227] width 42 height 11
click at [524, 99] on button "Select option" at bounding box center [491, 99] width 78 height 11
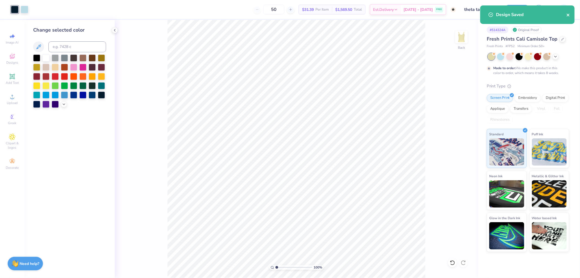
click at [569, 16] on icon "close" at bounding box center [569, 15] width 4 height 4
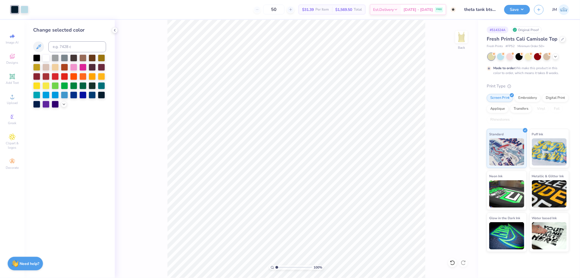
click at [524, 10] on div "Art colors 50 $31.39 Per Item $1,569.50 Total Est. Delivery Oct 26 - 29 FREE De…" at bounding box center [290, 139] width 580 height 278
click at [525, 9] on button "Save" at bounding box center [517, 9] width 26 height 10
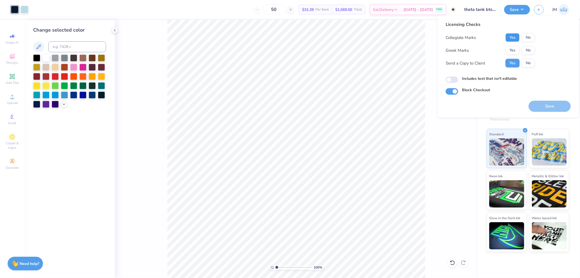
click at [515, 36] on button "Yes" at bounding box center [513, 37] width 14 height 9
click at [513, 49] on button "Yes" at bounding box center [513, 50] width 14 height 9
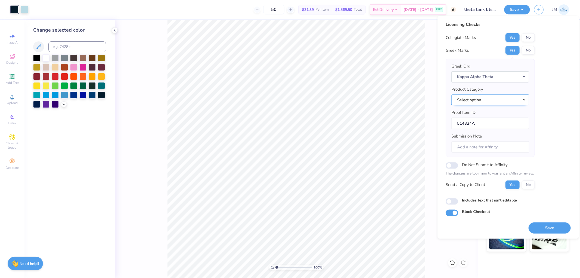
drag, startPoint x: 523, startPoint y: 95, endPoint x: 523, endPoint y: 98, distance: 3.0
click at [523, 96] on button "Select option" at bounding box center [491, 99] width 78 height 11
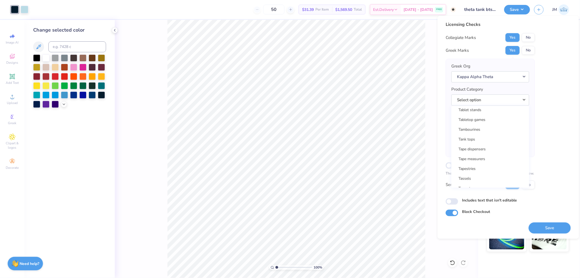
scroll to position [8759, 0]
click at [494, 154] on link "Tank tops" at bounding box center [490, 158] width 73 height 9
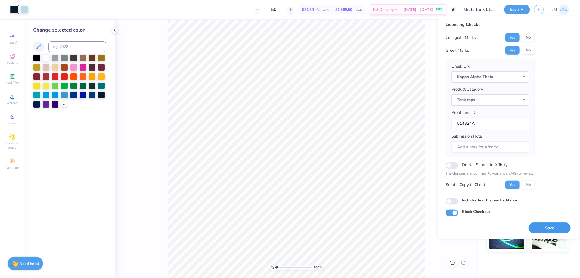
click at [545, 227] on button "Save" at bounding box center [550, 227] width 42 height 11
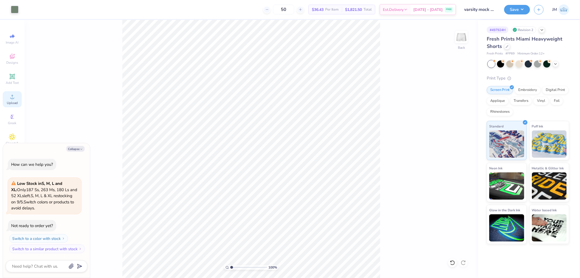
click at [11, 101] on span "Upload" at bounding box center [12, 103] width 11 height 4
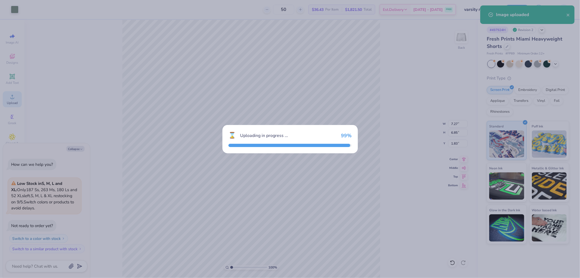
type textarea "x"
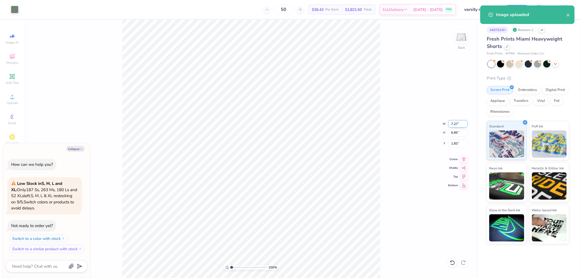
click at [453, 124] on input "7.27" at bounding box center [458, 124] width 20 height 8
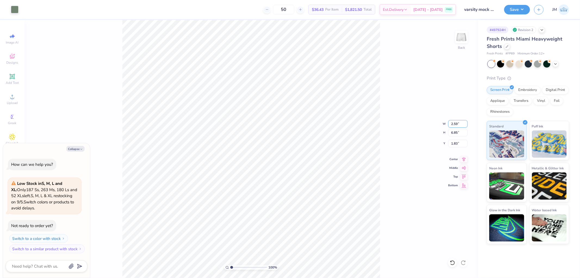
type input "2.59"
type textarea "x"
type input "2.44"
type input "4.03"
type textarea "x"
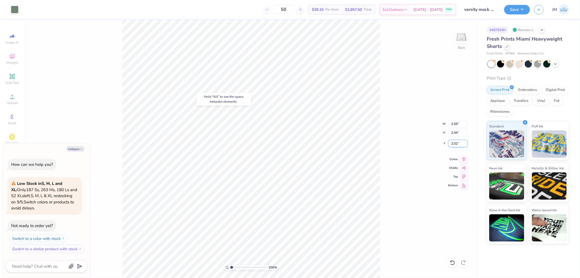
click at [459, 145] on input "2.02" at bounding box center [458, 144] width 20 height 8
type input "1.48"
click at [382, 118] on div "100 % Back W 2.59 2.59 " H 2.44 2.44 " Y 1.48 1.48 " Center Middle Top Bottom" at bounding box center [251, 149] width 454 height 258
type textarea "x"
click at [454, 121] on input "3.63" at bounding box center [458, 124] width 20 height 8
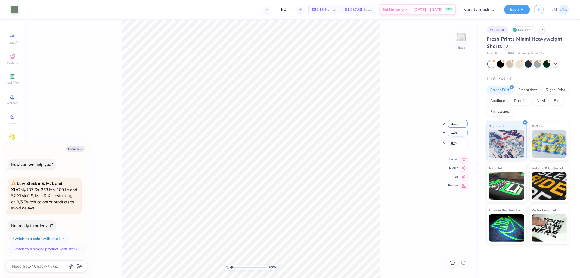
type input "3"
type input "2.99"
type textarea "x"
type input "0.87"
click at [466, 143] on input "8.82" at bounding box center [458, 144] width 20 height 8
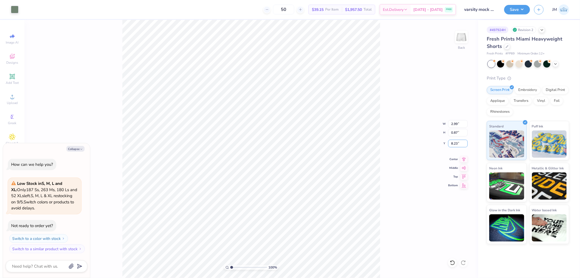
type input "8.23"
type textarea "x"
type input "2.0982661263529"
type textarea "x"
type input "2.0982661263529"
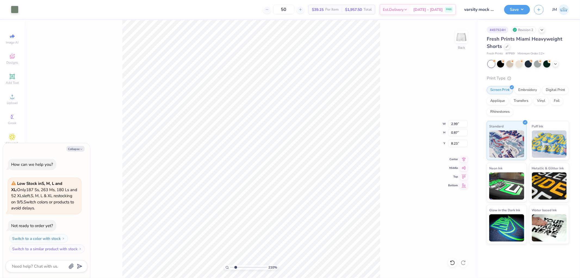
type textarea "x"
type input "1"
type textarea "x"
type input "1"
click at [208, 187] on li "Download vector" at bounding box center [210, 186] width 43 height 11
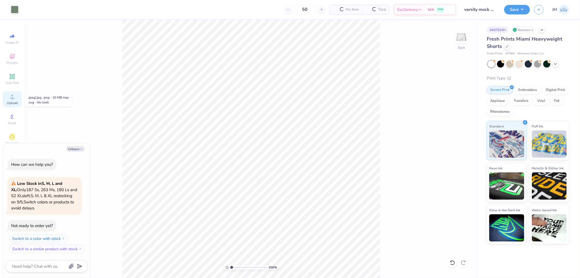
click at [13, 95] on icon at bounding box center [12, 96] width 7 height 7
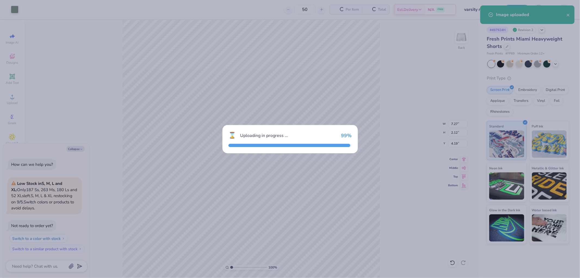
type textarea "x"
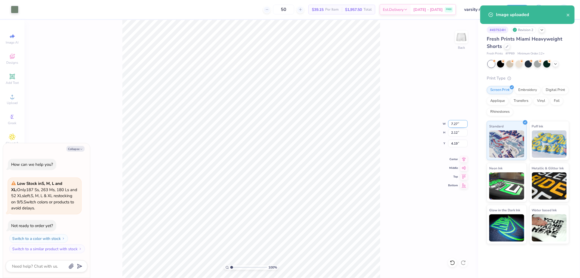
click at [456, 122] on input "7.27" at bounding box center [458, 124] width 20 height 8
type input "2.99"
type textarea "x"
type input "0.87"
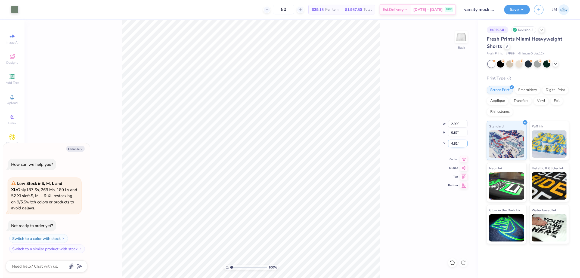
click at [455, 142] on input "4.81" at bounding box center [458, 144] width 20 height 8
type input "8.23"
type textarea "x"
click at [451, 143] on input "8.19" at bounding box center [458, 144] width 20 height 8
type input "8.23"
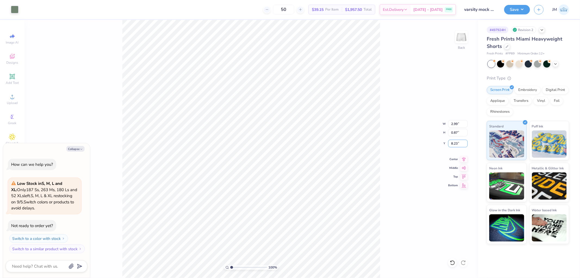
type textarea "x"
type input "1"
click at [524, 5] on button "Save" at bounding box center [517, 9] width 26 height 10
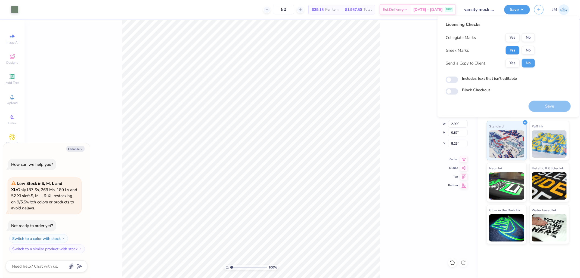
click at [516, 48] on button "Yes" at bounding box center [513, 50] width 14 height 9
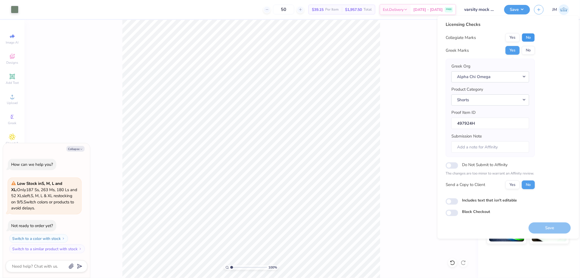
click at [529, 36] on button "No" at bounding box center [528, 37] width 13 height 9
click at [559, 225] on button "Save" at bounding box center [550, 227] width 42 height 11
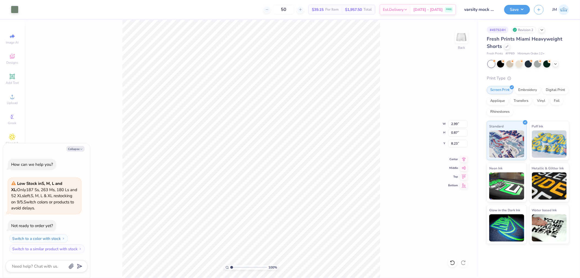
type textarea "x"
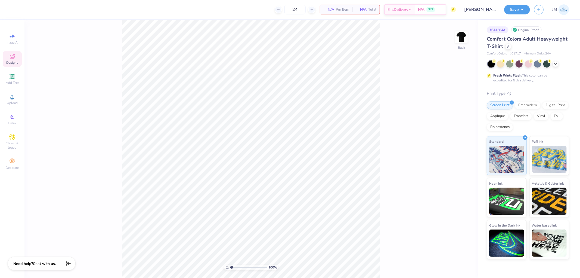
click at [16, 61] on span "Designs" at bounding box center [12, 62] width 12 height 4
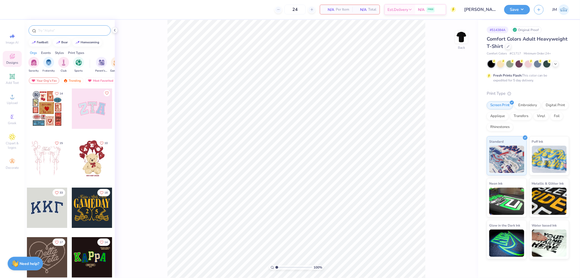
click at [66, 29] on input "text" at bounding box center [73, 30] width 70 height 5
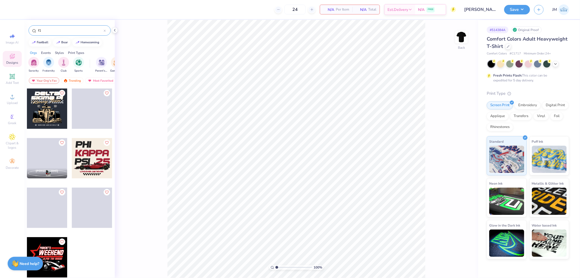
type input "f1"
click at [53, 255] on div at bounding box center [47, 257] width 40 height 40
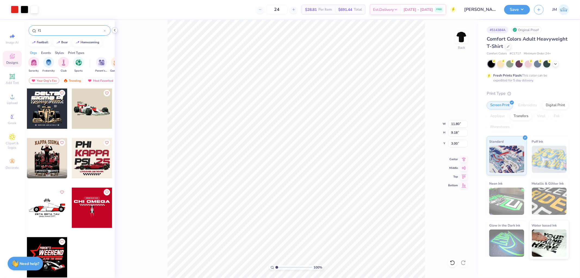
click at [114, 32] on icon at bounding box center [115, 30] width 4 height 4
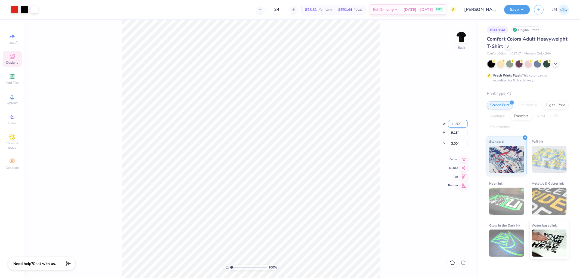
click at [460, 123] on input "11.80" at bounding box center [458, 124] width 20 height 8
type input "12.00"
type input "9.34"
click at [460, 141] on input "2.92" at bounding box center [458, 144] width 20 height 8
type input "3.00"
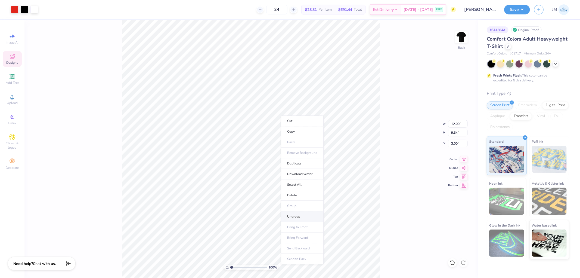
click at [306, 212] on li "Ungroup" at bounding box center [302, 216] width 43 height 11
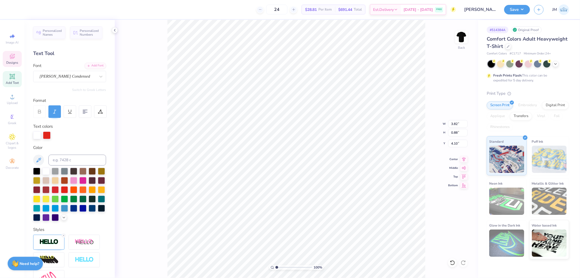
scroll to position [5, 1]
type textarea "THE"
type input "1.53"
type input "0.85"
type input "4.11"
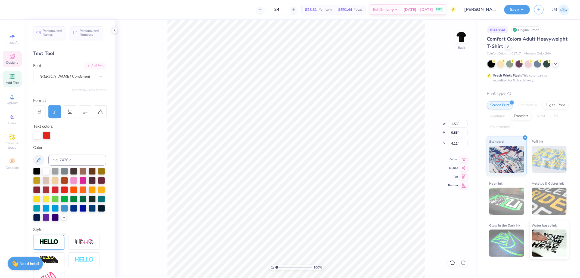
type input "2.0982661263529"
click at [101, 110] on icon at bounding box center [100, 110] width 2 height 3
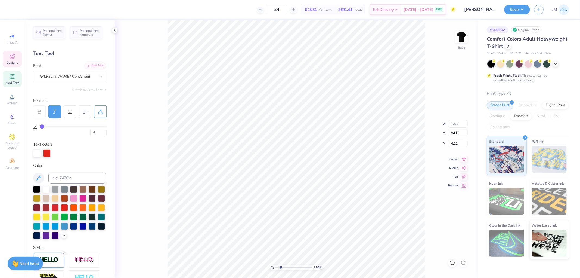
type input "1"
type input "3"
type input "5"
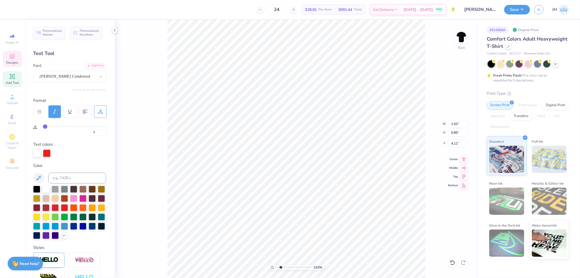
type input "5"
type input "6"
type input "7"
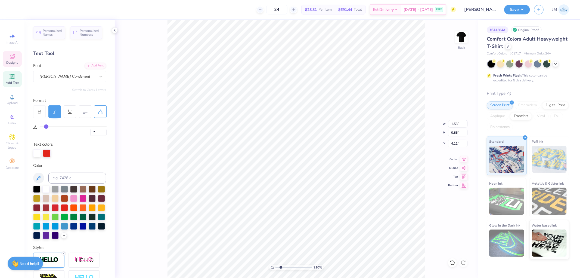
type input "8"
type input "11"
type input "13"
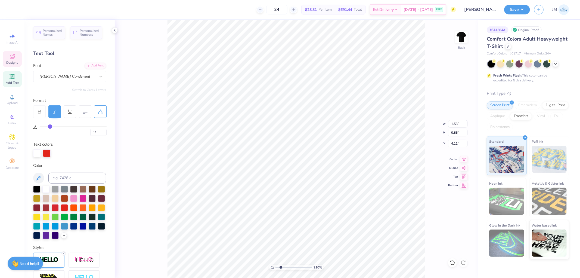
type input "13"
type input "15"
type input "16"
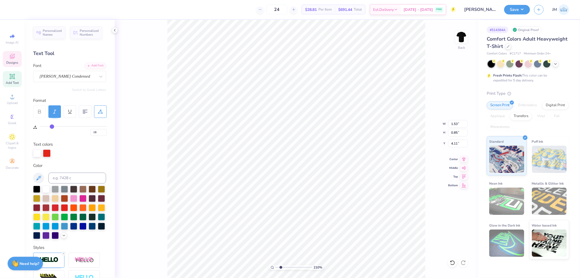
type input "17"
type input "18"
drag, startPoint x: 42, startPoint y: 126, endPoint x: 53, endPoint y: 127, distance: 10.9
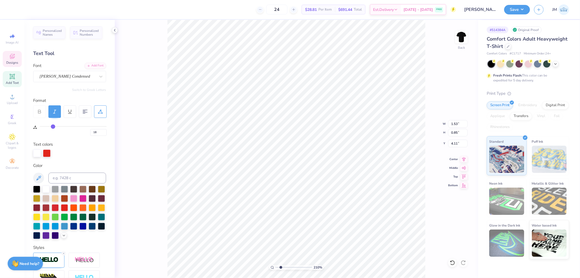
type input "18"
click at [53, 127] on input "range" at bounding box center [73, 126] width 67 height 1
type input "2.0982661263529"
type input "1.96"
type input "19"
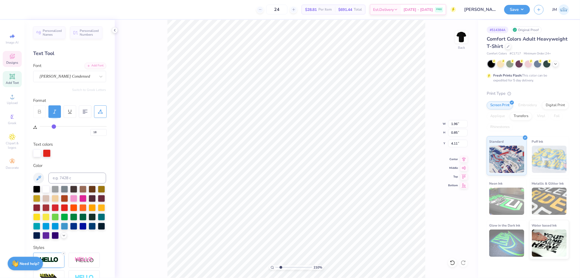
type input "19"
type input "20"
type input "21"
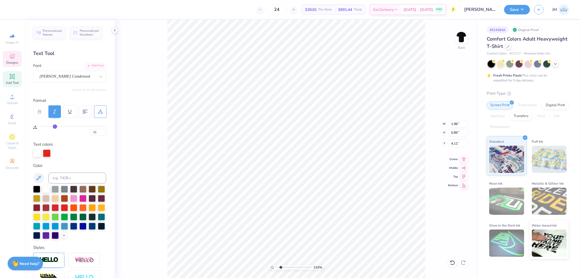
type input "22"
type input "27"
type input "34"
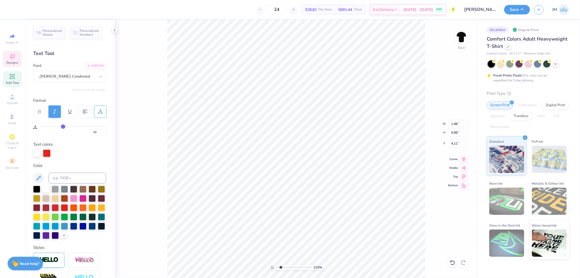
type input "34"
type input "35"
type input "36"
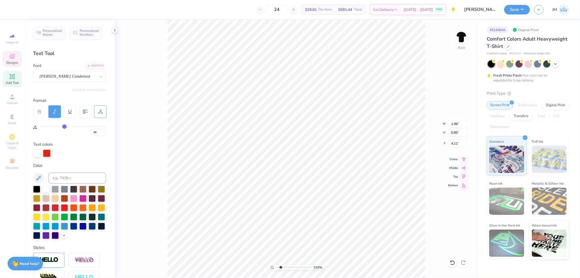
drag, startPoint x: 53, startPoint y: 127, endPoint x: 64, endPoint y: 128, distance: 11.5
type input "36"
click at [64, 127] on input "range" at bounding box center [73, 126] width 67 height 1
type input "2.0982661263529"
type input "2.39"
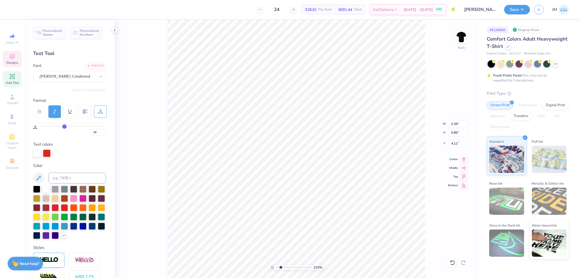
type input "34"
type input "35"
type input "38"
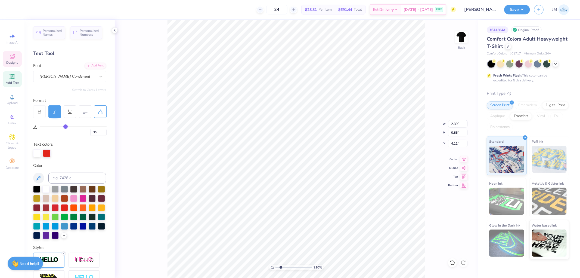
type input "38"
type input "42"
type input "48"
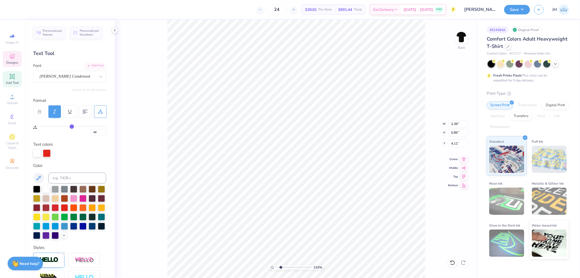
type input "55"
type input "63"
type input "65"
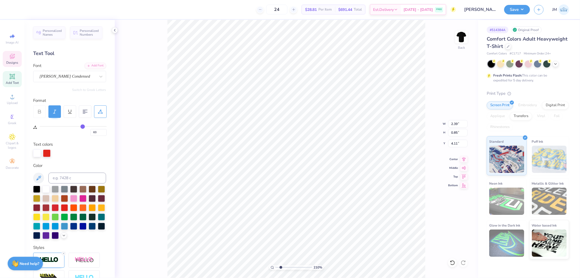
type input "65"
type input "66"
type input "67"
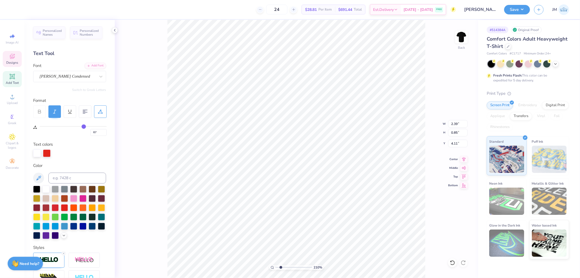
type input "68"
drag, startPoint x: 63, startPoint y: 125, endPoint x: 84, endPoint y: 125, distance: 21.8
type input "68"
click at [84, 126] on input "range" at bounding box center [73, 126] width 67 height 1
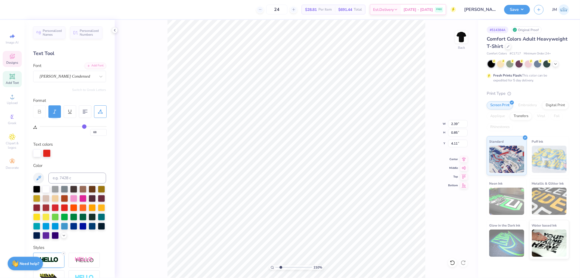
type input "2.0982661263529"
type input "3.16"
type input "69"
type input "70"
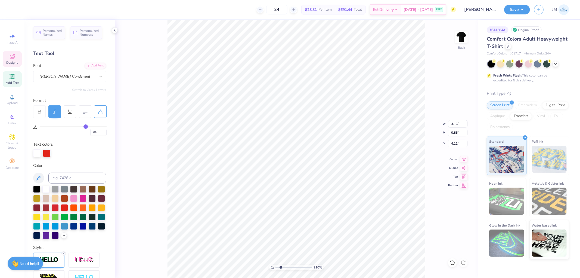
type input "70"
click at [85, 126] on input "range" at bounding box center [73, 126] width 67 height 1
type input "2.0982661263529"
type input "3.21"
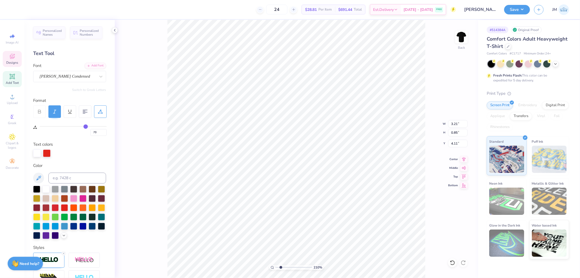
type input "71"
type input "72"
type input "73"
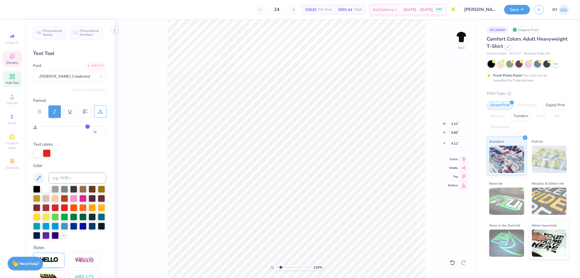
type input "73"
type input "74"
type input "75"
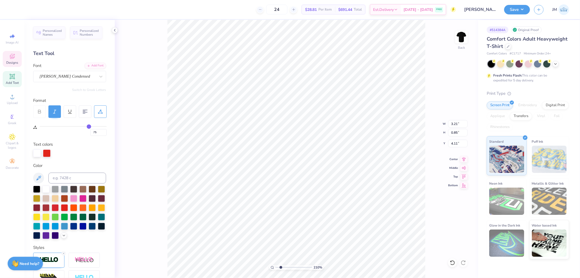
drag, startPoint x: 85, startPoint y: 125, endPoint x: 89, endPoint y: 125, distance: 3.3
type input "75"
click at [89, 126] on input "range" at bounding box center [73, 126] width 67 height 1
type input "2.0982661263529"
type input "3.33"
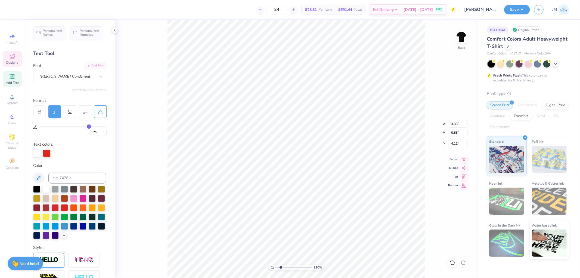
type input "2.0982661263529"
type input "8.33"
type input "1.84"
type input "5.18"
type input "0"
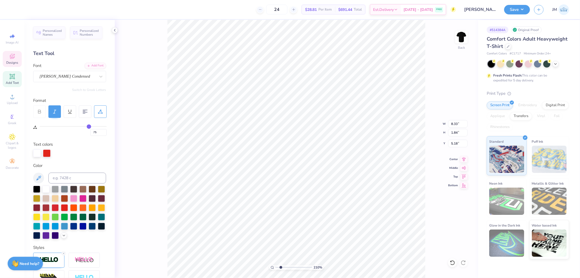
type input "0"
type input "2.0982661263529"
type textarea "G"
type input "2.0982661263529"
type textarea "GR"
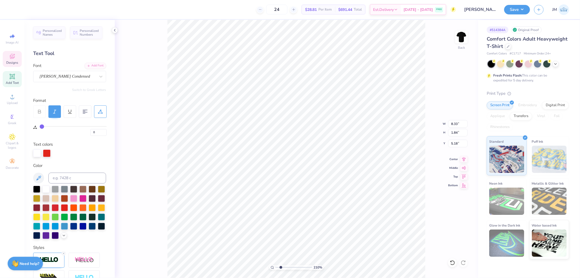
type input "2.0982661263529"
type textarea "GRA"
type input "2.0982661263529"
type textarea "GRAND"
type input "2.0982661263529"
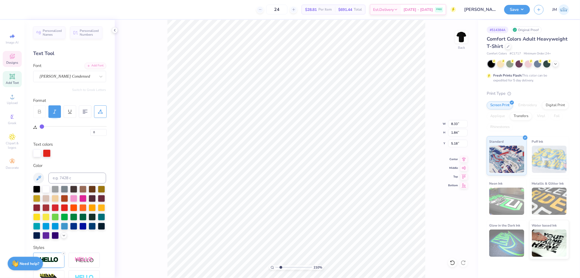
type textarea "GRAND K"
type input "2.0982661263529"
type textarea "GRAND KE"
type input "2.0982661263529"
type textarea "GRAND KEY"
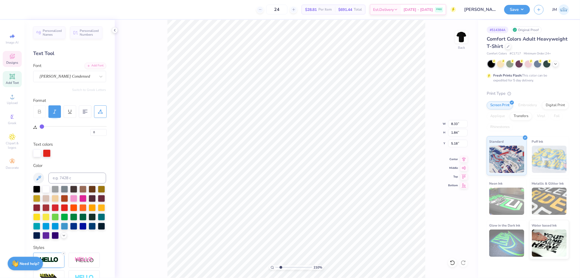
scroll to position [5, 1]
type input "2.0982661263529"
type input "9.56"
type input "2.0982661263529"
type input "5.16"
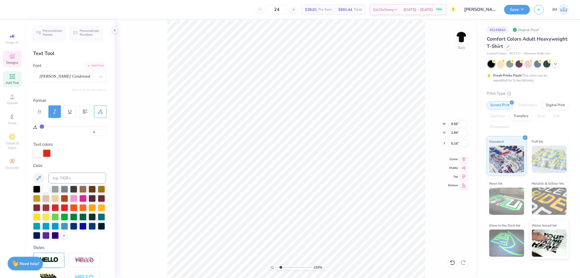
type input "2.0982661263529"
type input "8.78"
type input "1.68"
type input "5.31"
type input "9.23807978623861"
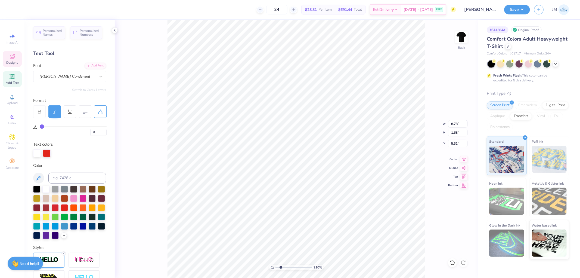
type input "5.26"
type input "4.40272073700001"
type input "5.25"
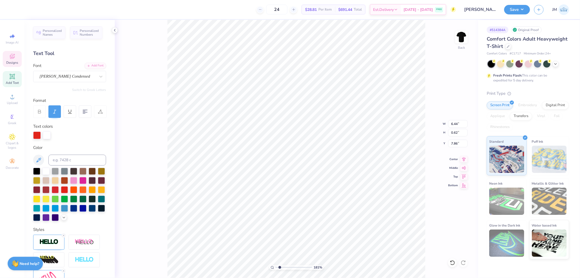
scroll to position [5, 1]
type input "1.80920778694572"
type textarea "K"
type input "1.80920778694572"
type textarea "KA"
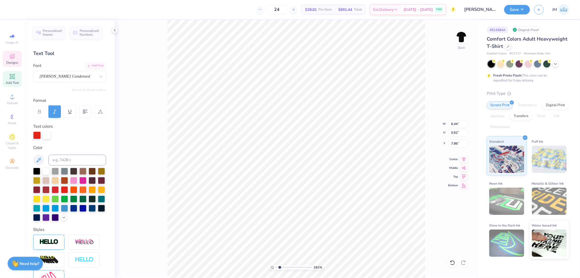
type input "1.80920778694572"
type textarea "KAP"
type input "1.80920778694572"
type textarea "KAPPA"
type input "1.80920778694572"
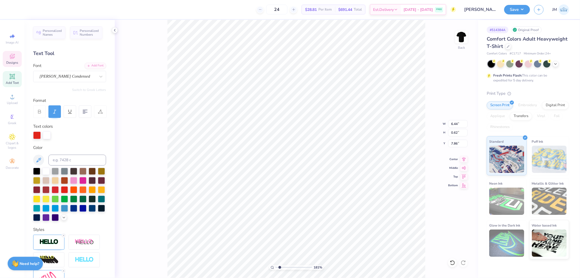
type textarea "KAPPA"
type input "1.80920778694572"
type textarea "KAPPA K"
type input "1.80920778694572"
type textarea "KAPPA KAP"
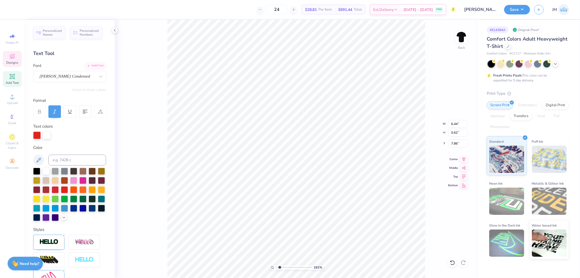
type input "1.80920778694572"
type textarea "KAPPA KAPPA"
type input "1.80920778694572"
type textarea "KAPPA KAPPA"
type input "1.80920778694572"
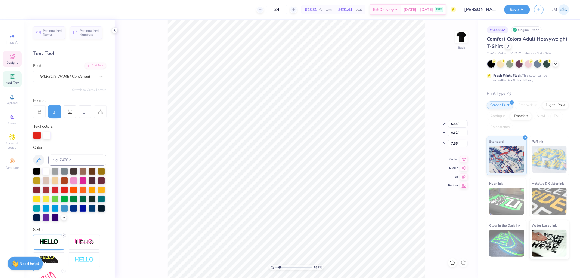
type textarea "KAPPA KAPPA G"
type input "1.80920778694572"
type textarea "KAPPA KAPPA GAM"
type input "1.80920778694572"
type textarea "KAPPA KAPPA GAMM"
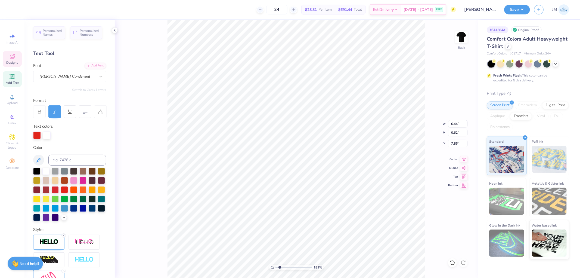
type input "1.80920778694572"
type textarea "KAPPA KAPPA GAMMA"
type input "1"
click at [14, 10] on div at bounding box center [15, 9] width 8 height 8
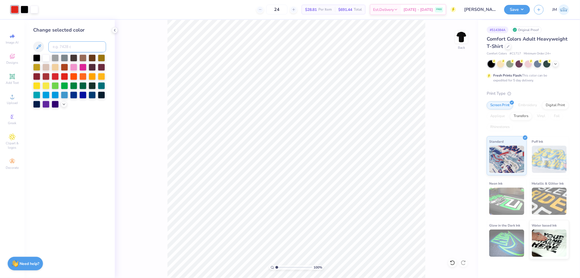
click at [64, 48] on input at bounding box center [77, 46] width 58 height 11
type input "2935"
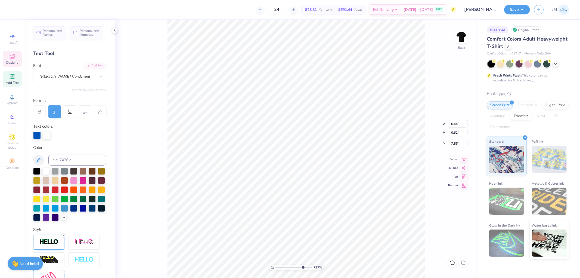
type input "4.40272058763601"
type input "6.37"
type input "0.61"
type input "1"
click at [340, 184] on li "Download vector" at bounding box center [340, 186] width 43 height 11
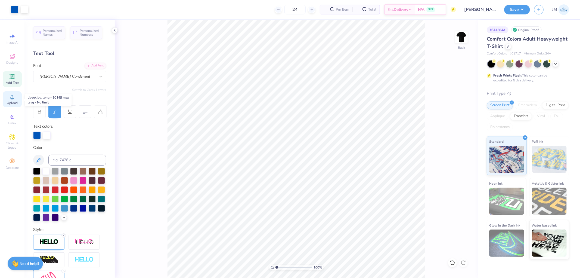
click at [8, 99] on div "Upload" at bounding box center [12, 99] width 19 height 16
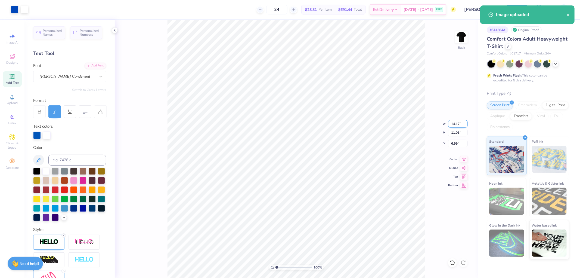
click at [455, 127] on input "14.17" at bounding box center [458, 124] width 20 height 8
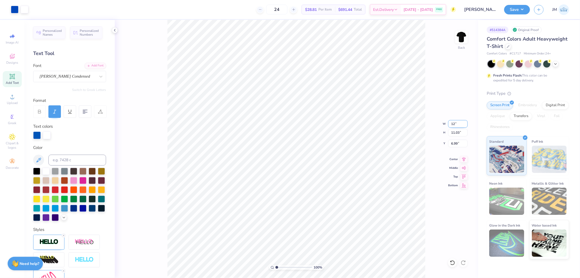
type input "12.00"
type input "9.34"
click at [455, 140] on input "7.83" at bounding box center [458, 144] width 20 height 8
type input "3.00"
click at [360, 270] on li "Send to Back" at bounding box center [343, 271] width 43 height 11
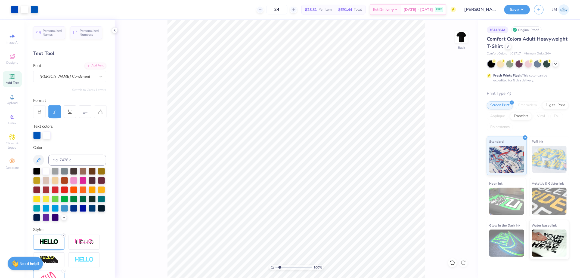
type input "1"
click at [525, 7] on button "Save" at bounding box center [517, 9] width 26 height 10
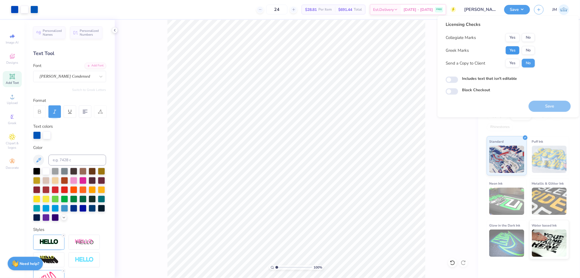
click at [511, 54] on button "Yes" at bounding box center [513, 50] width 14 height 9
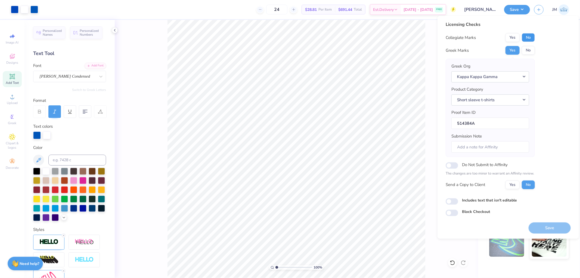
click at [531, 36] on button "No" at bounding box center [528, 37] width 13 height 9
click at [548, 233] on div "Licensing Checks Collegiate Marks Yes No Greek Marks Yes No Greek Org Kappa Kap…" at bounding box center [508, 127] width 141 height 223
click at [548, 229] on button "Save" at bounding box center [550, 227] width 42 height 11
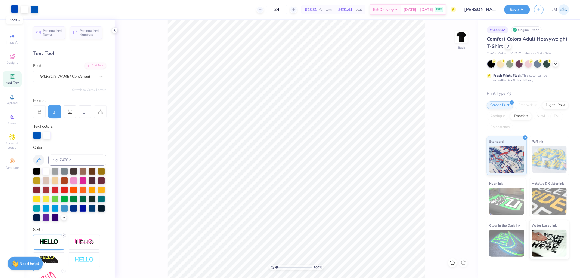
click at [13, 10] on div at bounding box center [15, 9] width 8 height 8
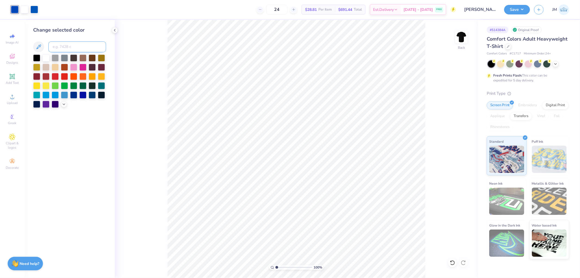
click at [60, 49] on input at bounding box center [77, 46] width 58 height 11
type input "2935"
click at [152, 58] on div "100 % Back" at bounding box center [296, 149] width 363 height 258
click at [526, 9] on button "Save" at bounding box center [517, 9] width 26 height 10
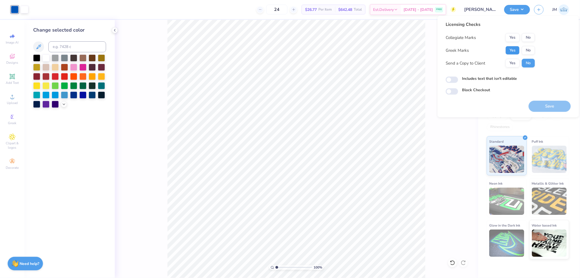
click at [510, 51] on button "Yes" at bounding box center [513, 50] width 14 height 9
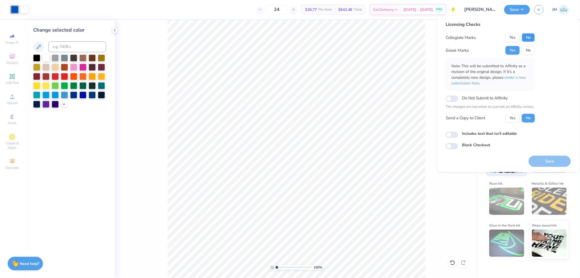
click at [529, 37] on button "No" at bounding box center [528, 37] width 13 height 9
click at [539, 162] on button "Save" at bounding box center [550, 160] width 42 height 11
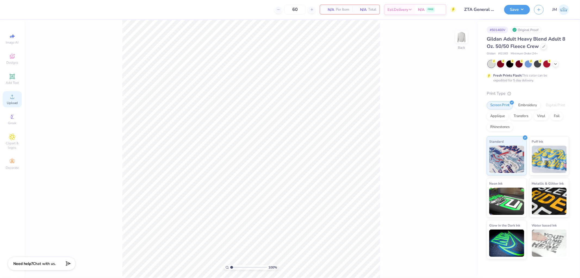
click at [17, 98] on div "Upload" at bounding box center [12, 99] width 19 height 16
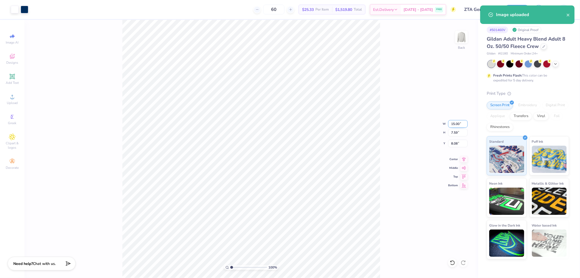
click at [459, 125] on input "15.00" at bounding box center [458, 124] width 20 height 8
type input "12.00"
type input "6.07"
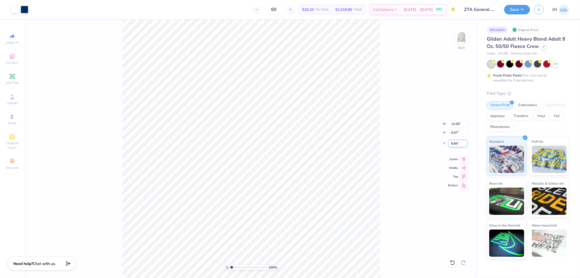
click at [457, 146] on input "8.84" at bounding box center [458, 144] width 20 height 8
type input "3.00"
click at [522, 8] on button "Save" at bounding box center [517, 9] width 26 height 10
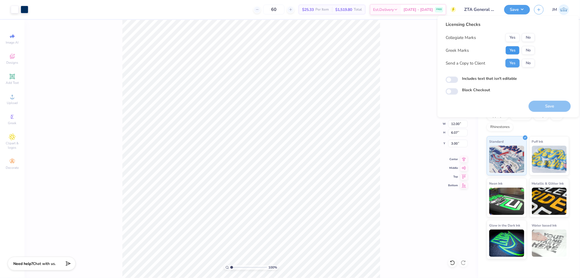
click at [516, 50] on button "Yes" at bounding box center [513, 50] width 14 height 9
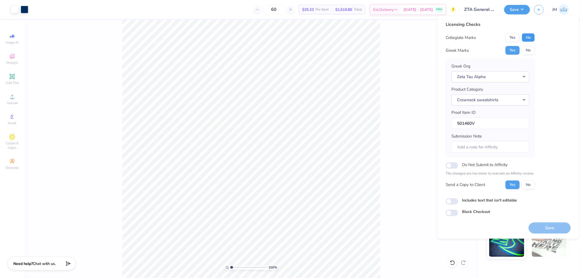
click at [527, 37] on button "No" at bounding box center [528, 37] width 13 height 9
click at [544, 227] on button "Save" at bounding box center [550, 227] width 42 height 11
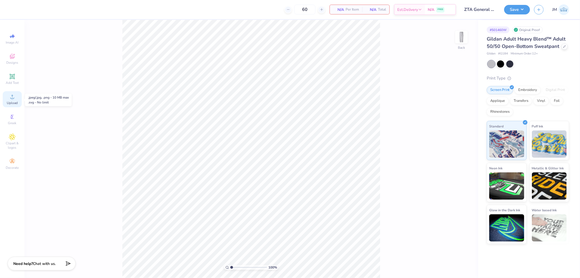
click at [17, 98] on div "Upload" at bounding box center [12, 99] width 19 height 16
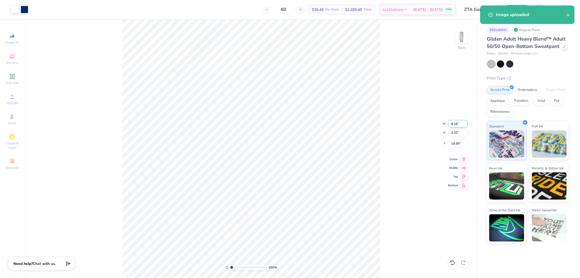
click at [456, 122] on input "8.16" at bounding box center [458, 124] width 20 height 8
type input "3.00"
type input "1.22"
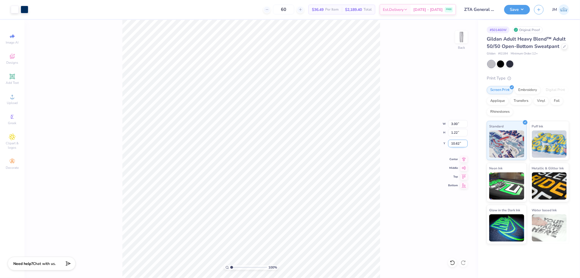
click at [455, 143] on input "10.62" at bounding box center [458, 144] width 20 height 8
type input "3.00"
type input "1"
click at [526, 11] on button "Save" at bounding box center [517, 9] width 26 height 10
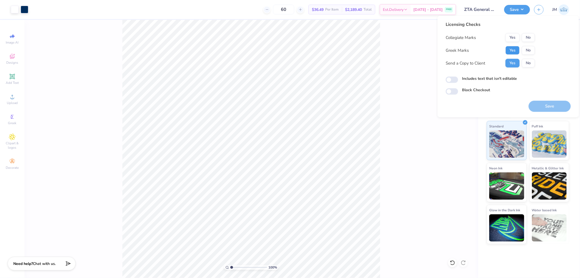
click at [509, 52] on button "Yes" at bounding box center [513, 50] width 14 height 9
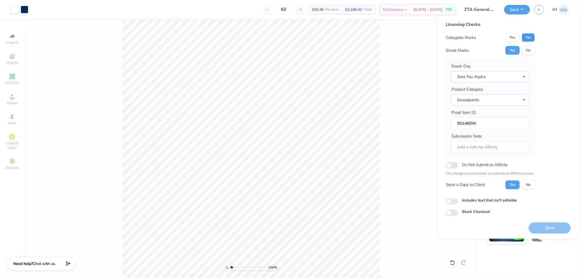
click at [527, 37] on button "No" at bounding box center [528, 37] width 13 height 9
click at [545, 224] on button "Save" at bounding box center [550, 227] width 42 height 11
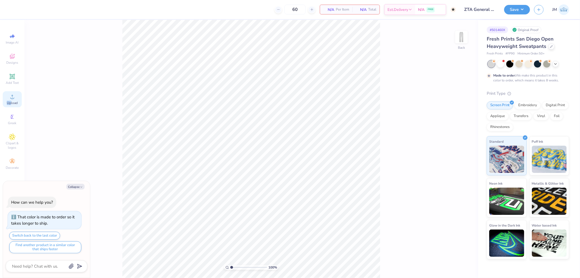
click at [12, 100] on div "Upload" at bounding box center [12, 99] width 19 height 16
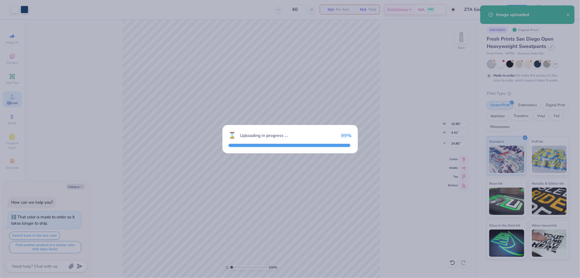
type textarea "x"
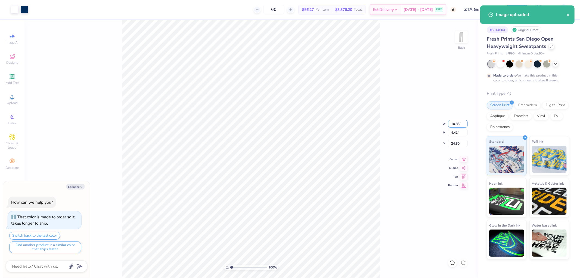
click at [455, 124] on input "10.85" at bounding box center [458, 124] width 20 height 8
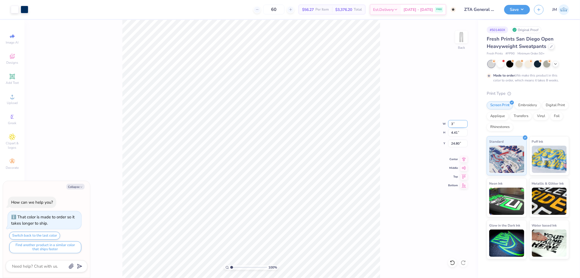
type input "3"
type textarea "x"
type input "3.00"
type input "1.22"
type input "26.39"
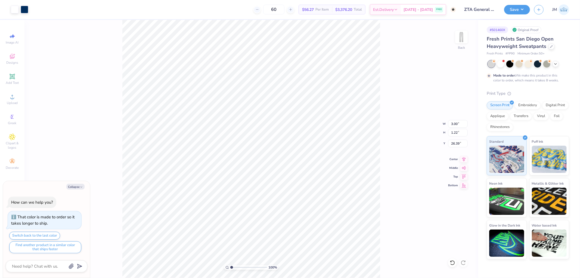
type textarea "x"
click at [462, 142] on input "14.26" at bounding box center [458, 144] width 20 height 8
type input "3"
type textarea "x"
type input "3.00"
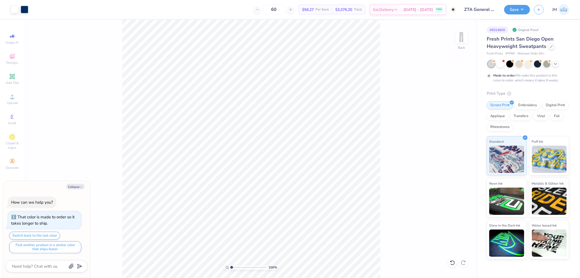
type textarea "x"
type input "3.27323292739071"
type textarea "x"
type input "3.27323292739071"
type textarea "x"
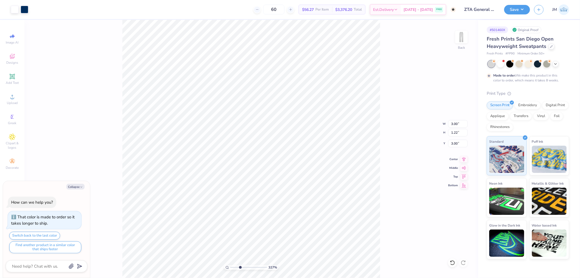
type input "3.27323292739071"
type textarea "x"
type input "3.27323292739071"
type textarea "x"
click at [456, 143] on input "3.04" at bounding box center [458, 144] width 20 height 8
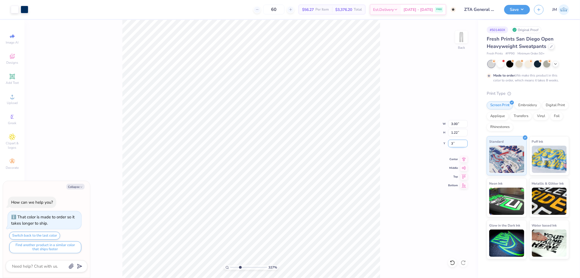
type input "3"
type input "3.27323292739071"
type textarea "x"
type input "3.00"
type input "3.27323292739071"
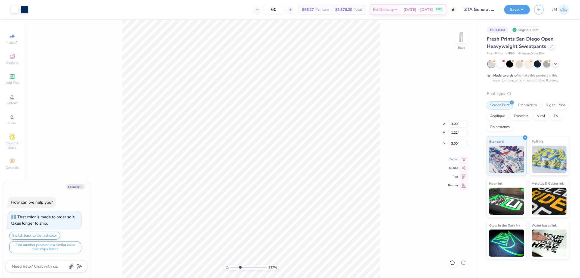
type textarea "x"
type input "3.27323292739071"
type textarea "x"
type input "1"
click at [528, 9] on button "Save" at bounding box center [517, 9] width 26 height 10
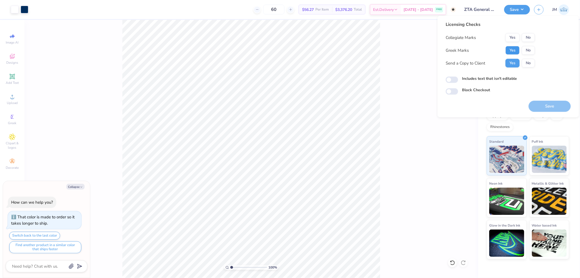
click at [512, 47] on button "Yes" at bounding box center [513, 50] width 14 height 9
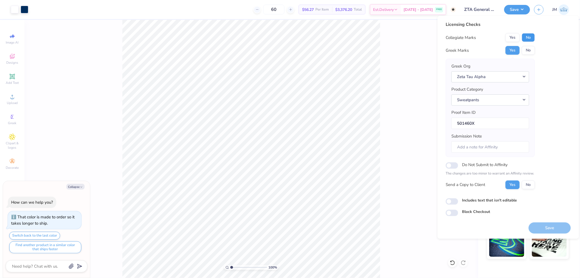
click at [528, 36] on button "No" at bounding box center [528, 37] width 13 height 9
click at [537, 229] on button "Save" at bounding box center [550, 227] width 42 height 11
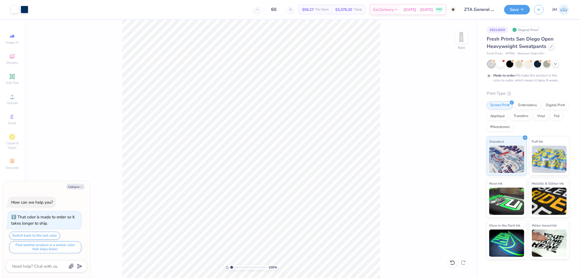
type textarea "x"
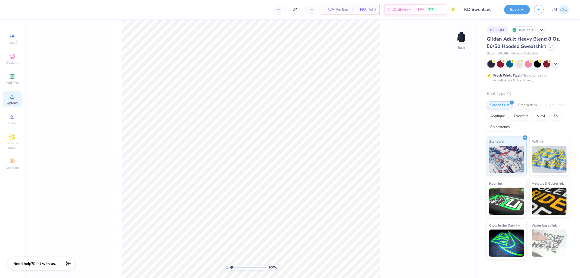
click at [13, 99] on circle at bounding box center [12, 98] width 3 height 3
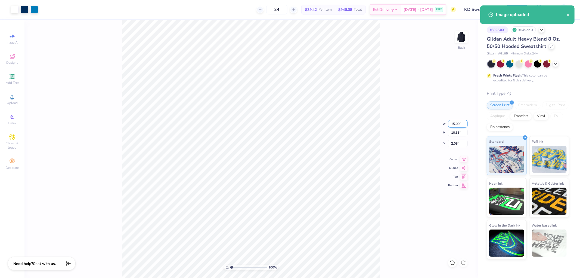
click at [455, 124] on input "15.00" at bounding box center [458, 124] width 20 height 8
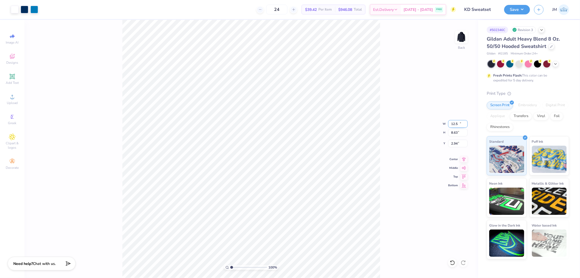
type input "12.50"
type input "8.63"
type input "2.94"
click at [457, 147] on div "100 % Back W 12.50 12.50 " H 8.63 8.63 " Y 2.94 2.94 " Center Middle Top Bottom" at bounding box center [251, 149] width 454 height 258
click at [457, 145] on input "2.94" at bounding box center [458, 144] width 20 height 8
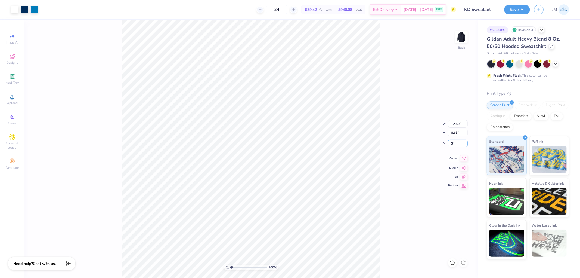
type input "3.00"
click at [462, 159] on icon at bounding box center [464, 158] width 8 height 7
click at [465, 33] on img at bounding box center [462, 37] width 22 height 22
click at [8, 102] on span "Upload" at bounding box center [12, 103] width 11 height 4
click at [460, 120] on input "15.00" at bounding box center [458, 124] width 20 height 8
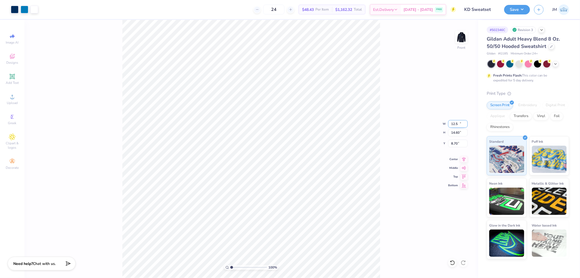
type input "12.50"
type input "14.60"
click at [461, 143] on input "8.70" at bounding box center [458, 144] width 20 height 8
type input "6.00"
click at [466, 156] on icon at bounding box center [464, 158] width 8 height 7
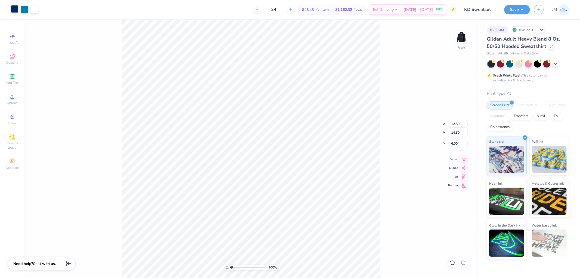
click at [14, 8] on div at bounding box center [15, 9] width 8 height 8
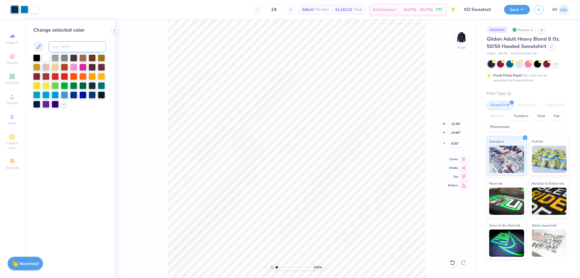
click at [54, 44] on input at bounding box center [77, 46] width 58 height 11
type input "541"
click at [25, 8] on div at bounding box center [25, 9] width 8 height 8
click at [61, 45] on input at bounding box center [77, 46] width 58 height 11
type input "7454"
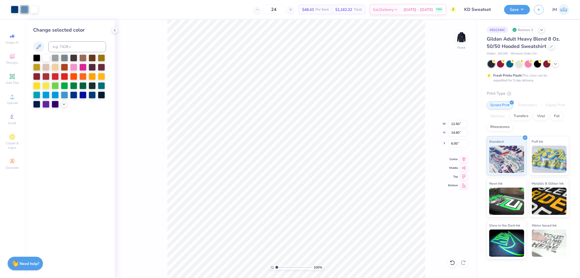
click at [154, 64] on div "100 % Front W 12.50 12.50 " H 14.60 14.60 " Y 6.00 6.00 " Center Middle Top Bot…" at bounding box center [296, 149] width 363 height 258
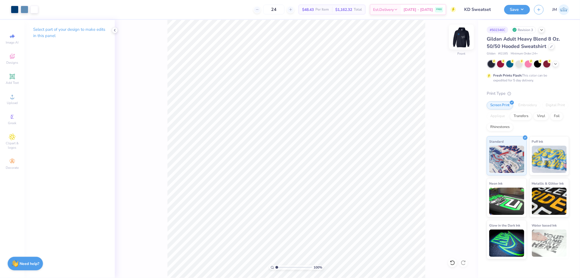
click at [459, 39] on img at bounding box center [462, 37] width 22 height 22
click at [24, 11] on div at bounding box center [25, 9] width 8 height 8
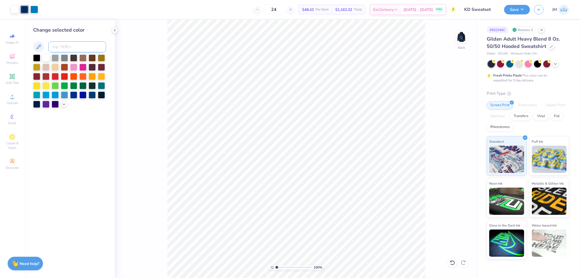
click at [64, 45] on input at bounding box center [77, 46] width 58 height 11
type input "541"
click at [38, 8] on div at bounding box center [34, 9] width 8 height 8
click at [68, 48] on input at bounding box center [77, 46] width 58 height 11
type input "7454"
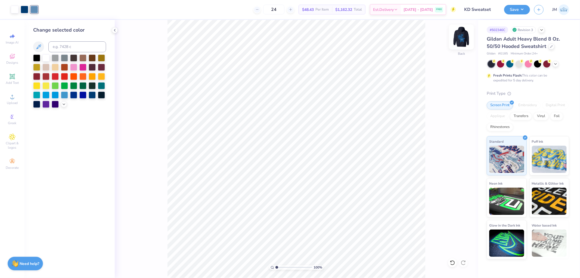
click at [461, 35] on img at bounding box center [462, 37] width 22 height 22
click at [522, 8] on button "Save" at bounding box center [517, 9] width 26 height 10
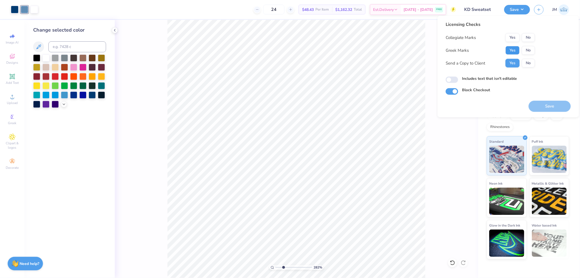
click at [515, 47] on button "Yes" at bounding box center [513, 50] width 14 height 9
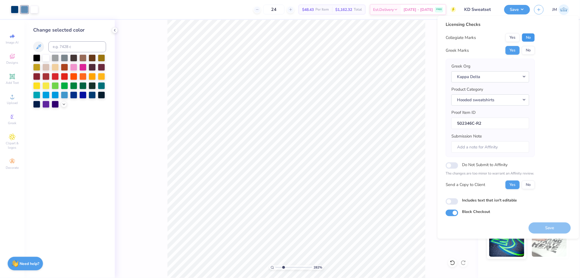
click at [528, 37] on button "No" at bounding box center [528, 37] width 13 height 9
click at [546, 227] on button "Save" at bounding box center [550, 227] width 42 height 11
type input "1"
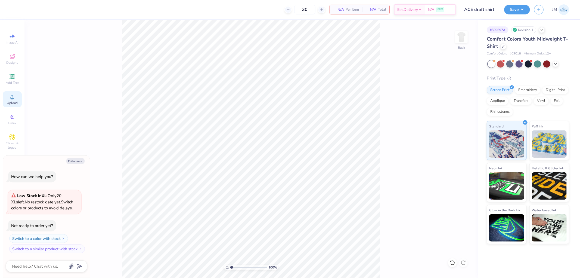
click at [10, 102] on span "Upload" at bounding box center [12, 103] width 11 height 4
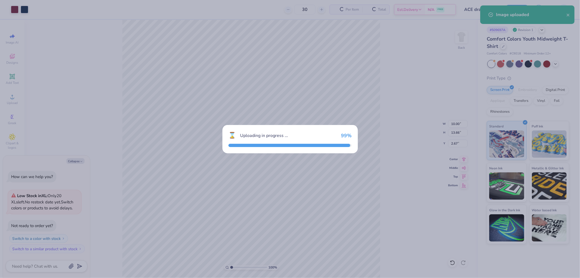
type textarea "x"
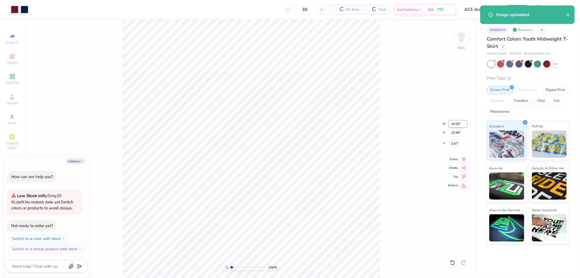
click at [453, 121] on input "10.00" at bounding box center [458, 124] width 20 height 8
type input "8"
type textarea "x"
type input "8.00"
type input "10.93"
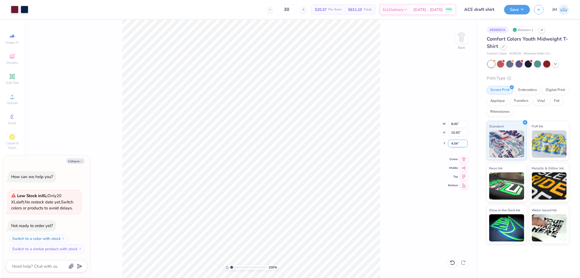
click at [457, 145] on input "4.04" at bounding box center [458, 144] width 20 height 8
type input "1.5"
type textarea "x"
type input "1.50"
click at [456, 133] on input "10.93" at bounding box center [458, 133] width 20 height 8
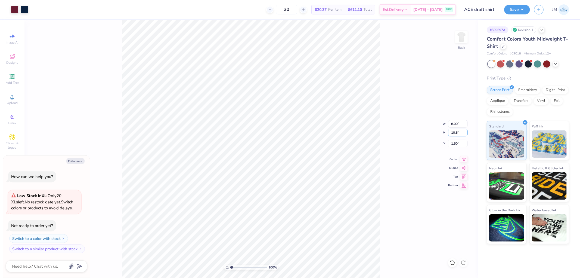
type input "10.5"
type textarea "x"
type input "7.69"
type input "10.50"
click at [458, 146] on input "1.71" at bounding box center [458, 144] width 20 height 8
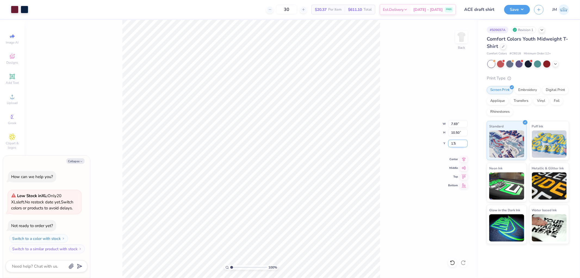
type input "1.5"
type textarea "x"
type input "1.50"
click at [460, 131] on input "10.50" at bounding box center [458, 133] width 20 height 8
click at [408, 136] on div "100 % Back W 7.69 7.69 " H 10.50 10.50 " Y 1.50 1.50 " Center Middle Top Bottom" at bounding box center [251, 149] width 454 height 258
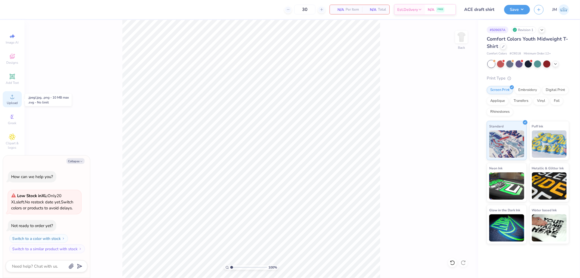
click at [11, 95] on icon at bounding box center [12, 96] width 7 height 7
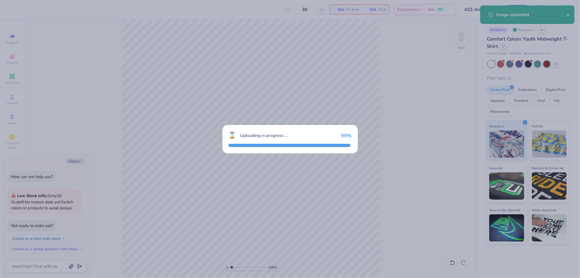
type textarea "x"
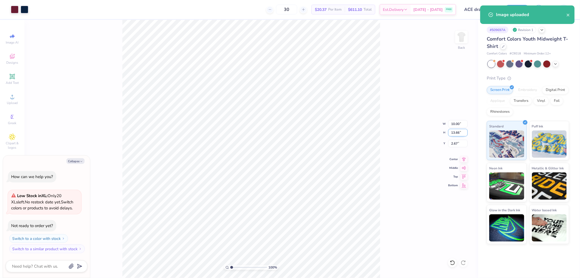
click at [452, 135] on input "13.66" at bounding box center [458, 133] width 20 height 8
type input "10.5"
type textarea "x"
type input "7.69"
type input "10.50"
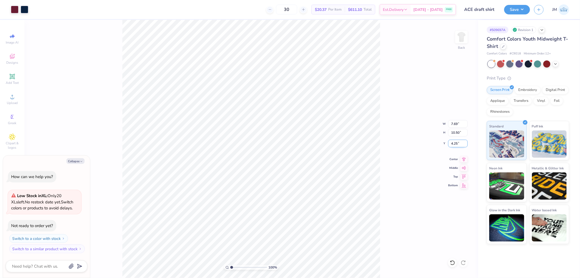
click at [458, 145] on input "4.25" at bounding box center [458, 144] width 20 height 8
type input "1.5"
type textarea "x"
type input "1.50"
click at [522, 6] on button "Save" at bounding box center [517, 9] width 26 height 10
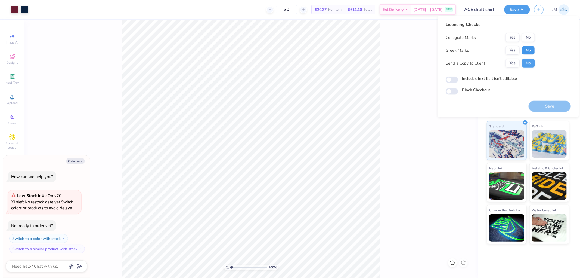
click at [526, 49] on button "No" at bounding box center [528, 50] width 13 height 9
click at [526, 33] on button "No" at bounding box center [528, 37] width 13 height 9
click at [544, 107] on button "Save" at bounding box center [550, 106] width 42 height 11
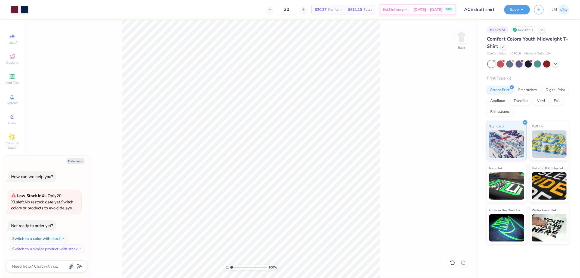
type textarea "x"
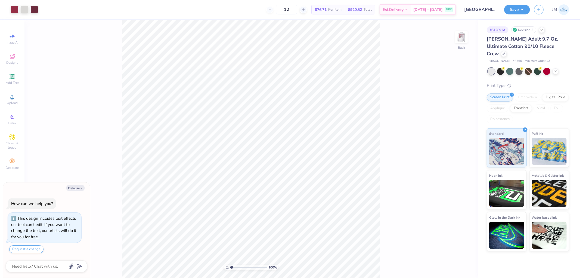
type textarea "x"
click at [458, 139] on input "16.32" at bounding box center [458, 137] width 20 height 8
type input "15"
type textarea "x"
type input "11.17"
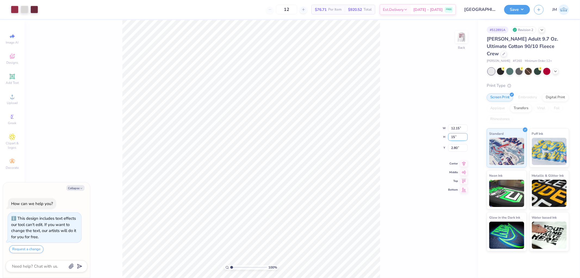
type input "15.00"
type input "3.45"
click at [466, 159] on icon at bounding box center [464, 158] width 8 height 7
type textarea "x"
click at [459, 143] on input "3.45" at bounding box center [458, 144] width 20 height 8
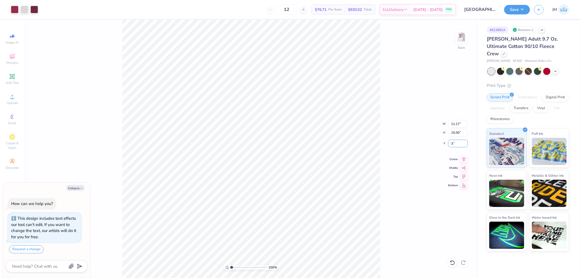
type input "3"
type textarea "x"
type input "3.00"
type textarea "x"
type input "1.5599703423131"
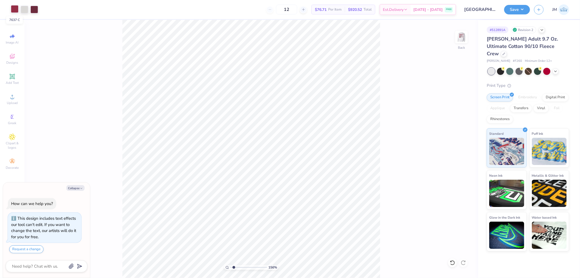
click at [15, 10] on div at bounding box center [15, 9] width 8 height 8
type textarea "x"
type input "1.5599703423131"
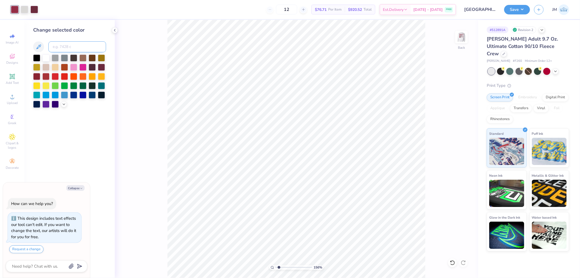
click at [59, 44] on input at bounding box center [77, 46] width 58 height 11
type input "cool gray 1"
type textarea "x"
type input "1.5599703423131"
type textarea "x"
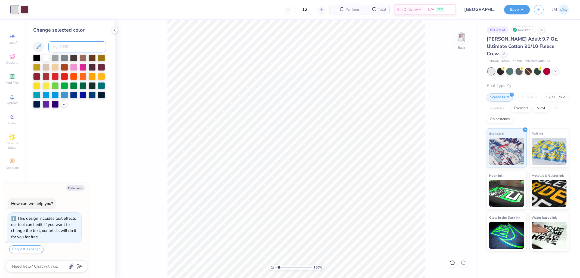
type input "1.5599703423131"
click at [25, 13] on div at bounding box center [25, 9] width 8 height 8
type textarea "x"
type input "1.5599703423131"
click at [61, 44] on input at bounding box center [77, 46] width 58 height 11
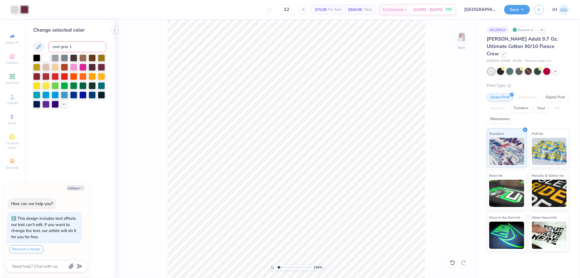
type input "cool gray 1"
type textarea "x"
type input "1.5599703423131"
type textarea "x"
type input "1.5599703423131"
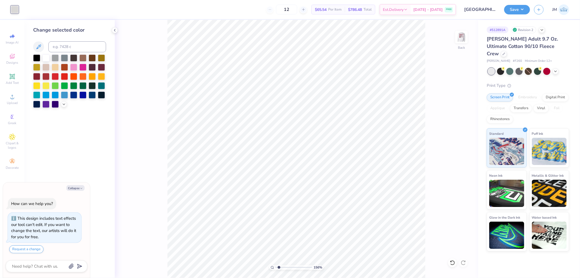
click at [164, 223] on div "156 % Back" at bounding box center [296, 149] width 363 height 258
type textarea "x"
type input "1.5599703423131"
type textarea "x"
type input "1.5599703423131"
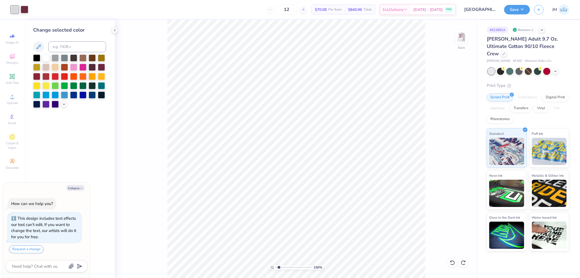
type textarea "x"
type input "1.5599703423131"
type textarea "x"
type input "1.5599703423131"
type textarea "x"
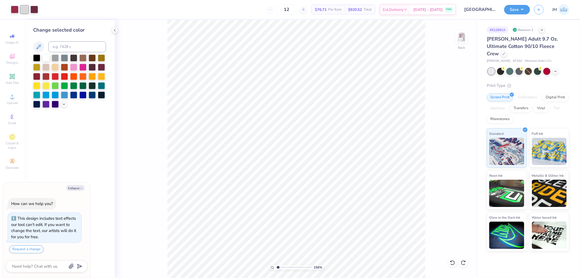
type input "1"
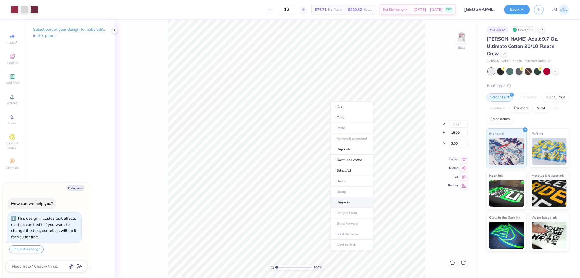
click at [350, 201] on li "Ungroup" at bounding box center [352, 202] width 43 height 11
type textarea "x"
type input "1.34506796022906"
type textarea "x"
type input "1.34506796022906"
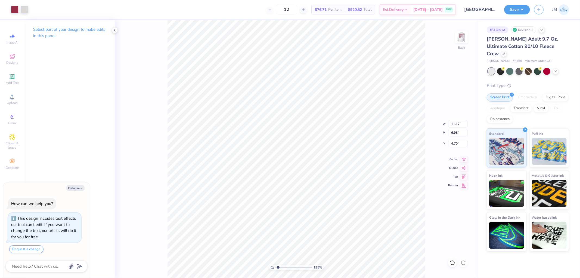
type textarea "x"
type input "1"
click at [332, 216] on li "Group" at bounding box center [340, 214] width 43 height 11
type textarea "x"
click at [454, 124] on input "11.17" at bounding box center [458, 124] width 20 height 8
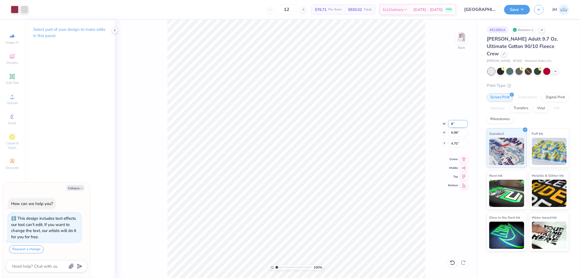
type input "8"
type textarea "x"
type input "8.00"
type input "5.00"
type input "5.70"
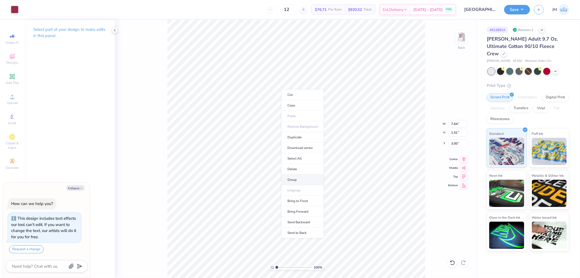
click at [303, 179] on li "Group" at bounding box center [302, 179] width 43 height 11
type textarea "x"
type input "7.88"
type input "10.12"
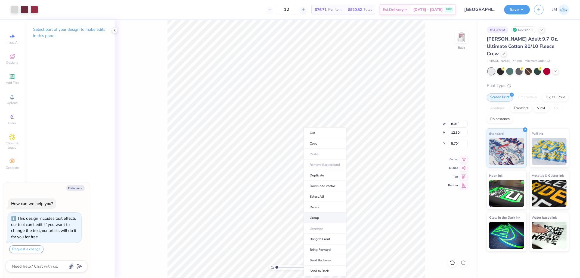
click at [324, 221] on li "Group" at bounding box center [325, 217] width 43 height 11
type textarea "x"
type input "7.88"
type input "10.12"
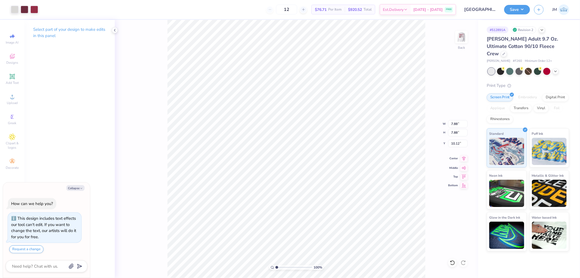
click at [463, 158] on icon at bounding box center [464, 158] width 8 height 7
click at [467, 160] on icon at bounding box center [464, 158] width 8 height 7
click at [464, 160] on icon at bounding box center [464, 158] width 8 height 7
type textarea "x"
type input "1.5599703423131"
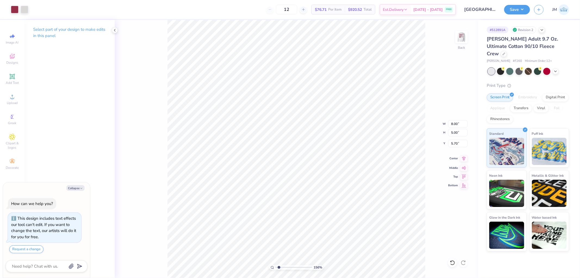
type textarea "x"
type input "1.5599703423131"
type textarea "x"
type input "1.5599703423131"
type textarea "x"
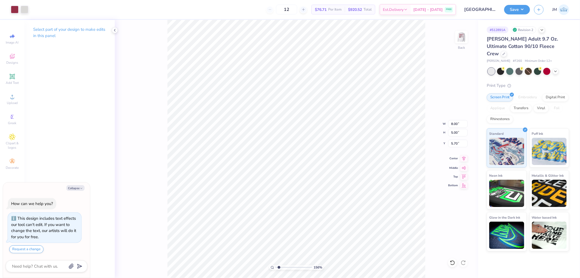
type input "1.5599703423131"
type input "5.82"
type textarea "x"
type input "1.5599703423131"
type textarea "x"
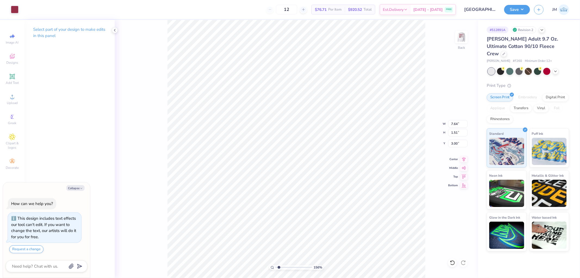
type input "1.5599703423131"
type textarea "x"
type input "1.5599703423131"
type input "3.90"
click at [462, 157] on icon at bounding box center [464, 158] width 8 height 7
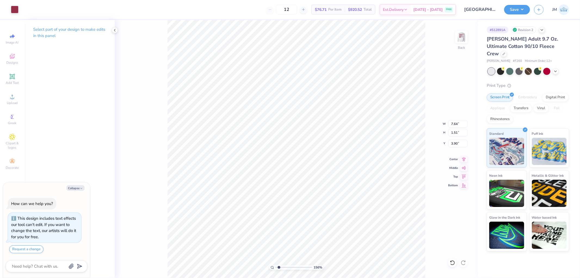
type textarea "x"
type input "1.5599703423131"
type textarea "x"
type input "2.0982661263529"
type textarea "x"
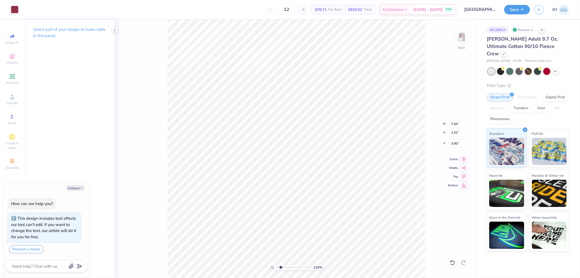
type input "2.0982661263529"
type textarea "x"
type input "2.0982661263529"
type input "4.13"
type textarea "x"
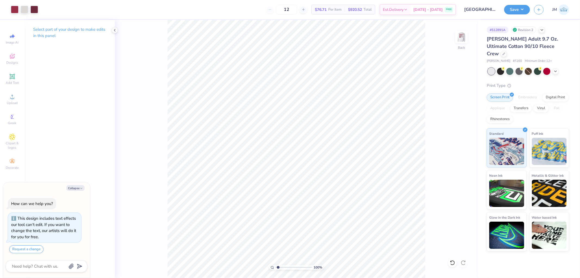
type input "1"
click at [323, 215] on li "Group" at bounding box center [318, 217] width 43 height 11
type textarea "x"
type input "3.60"
type input "12.16"
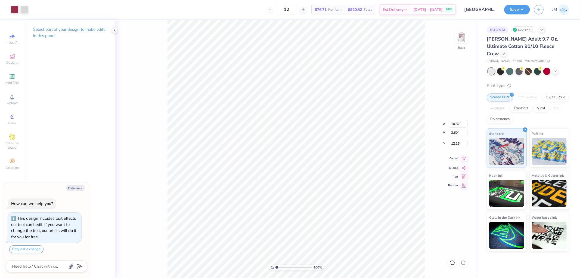
click at [461, 159] on icon at bounding box center [464, 158] width 8 height 7
type textarea "x"
click at [461, 123] on input "10.94" at bounding box center [458, 124] width 20 height 8
type input "11"
type textarea "x"
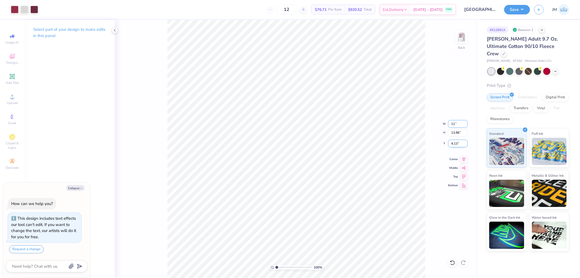
type input "11.00"
type input "13.94"
click at [459, 145] on input "4.10" at bounding box center [458, 144] width 20 height 8
type input "3"
type textarea "x"
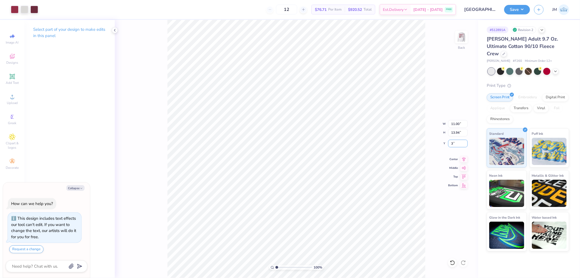
type input "3.00"
click at [462, 159] on icon at bounding box center [464, 158] width 8 height 7
click at [463, 36] on img at bounding box center [462, 37] width 22 height 22
type textarea "x"
click at [462, 127] on input "14.30" at bounding box center [458, 128] width 20 height 8
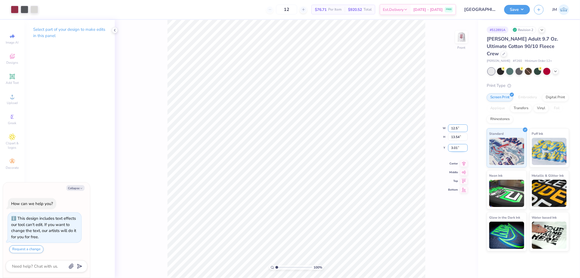
type input "12.5"
type textarea "x"
type input "12.50"
type input "11.83"
click at [457, 146] on input "3.86" at bounding box center [458, 144] width 20 height 8
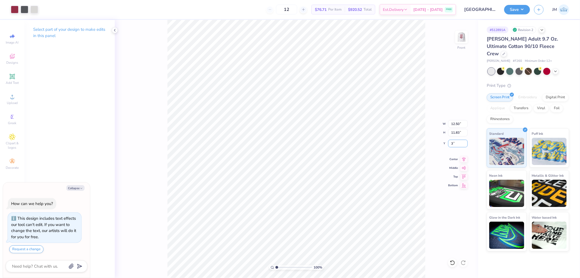
type input "3"
type textarea "x"
type input "3.00"
click at [461, 38] on img at bounding box center [462, 37] width 22 height 22
click at [525, 9] on button "Save" at bounding box center [517, 9] width 26 height 10
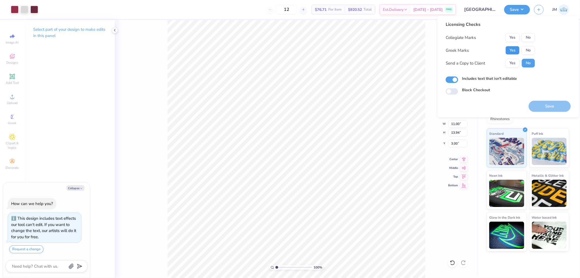
click at [515, 47] on button "Yes" at bounding box center [513, 50] width 14 height 9
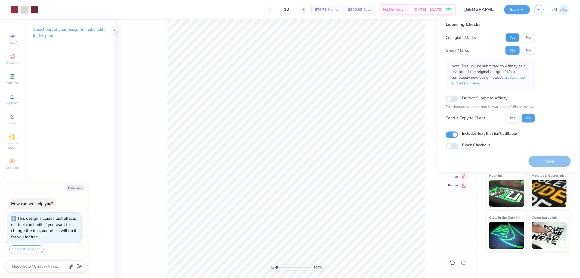
click at [515, 39] on button "Yes" at bounding box center [513, 37] width 14 height 9
click at [539, 163] on button "Save" at bounding box center [550, 160] width 42 height 11
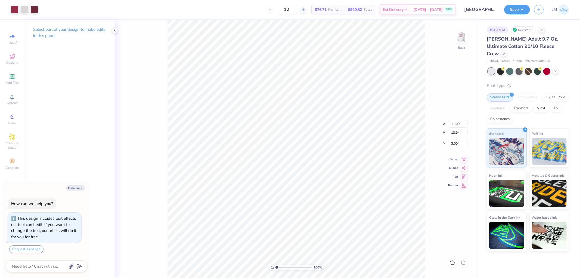
type textarea "x"
